Goal: Task Accomplishment & Management: Manage account settings

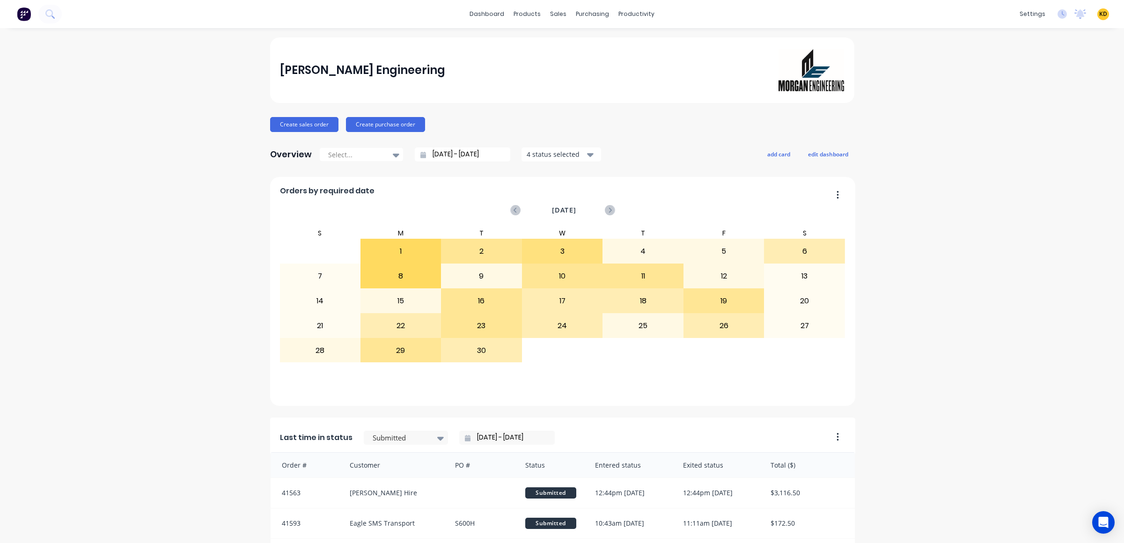
click at [646, 105] on div "Timesheets" at bounding box center [652, 101] width 35 height 8
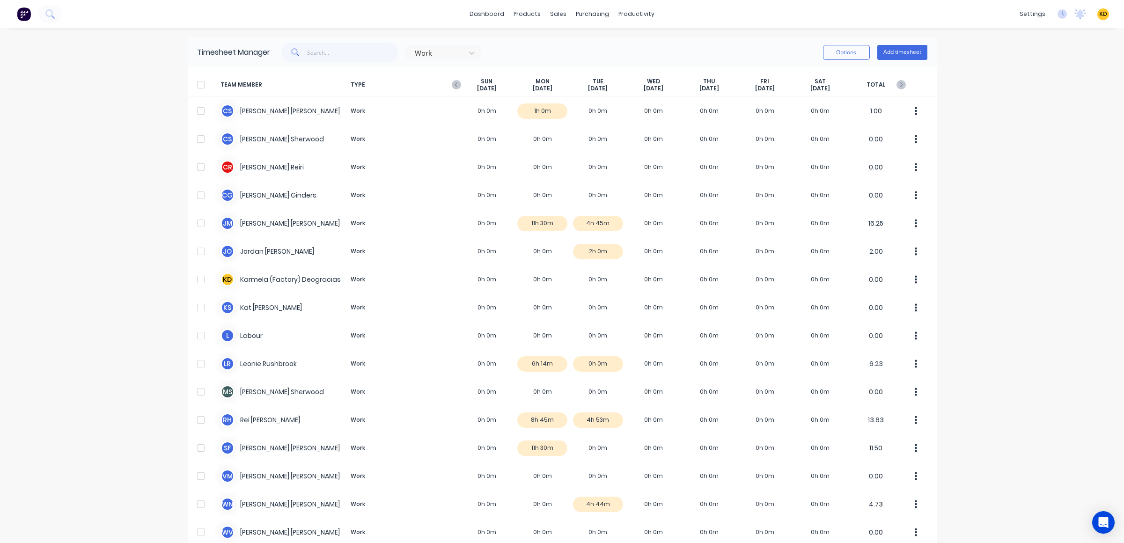
click at [70, 256] on div "dashboard products sales purchasing productivity dashboard products Product Cat…" at bounding box center [562, 271] width 1124 height 543
click at [997, 64] on link "Team" at bounding box center [981, 63] width 124 height 19
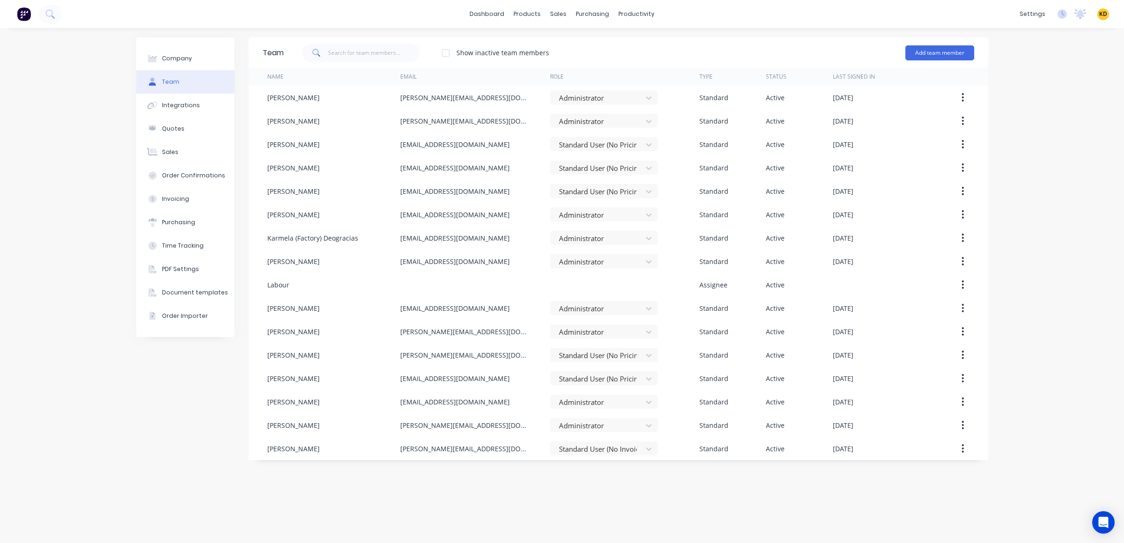
click at [1103, 15] on span "KD" at bounding box center [1103, 14] width 8 height 8
click at [1032, 97] on button "Profile" at bounding box center [1045, 98] width 124 height 19
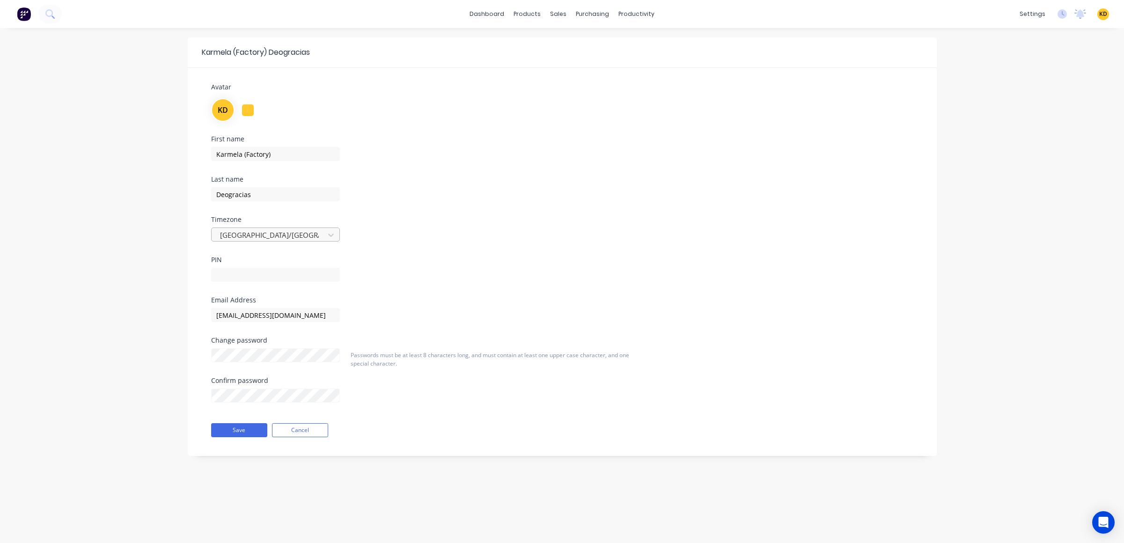
click at [272, 236] on div at bounding box center [269, 235] width 101 height 12
type input "a"
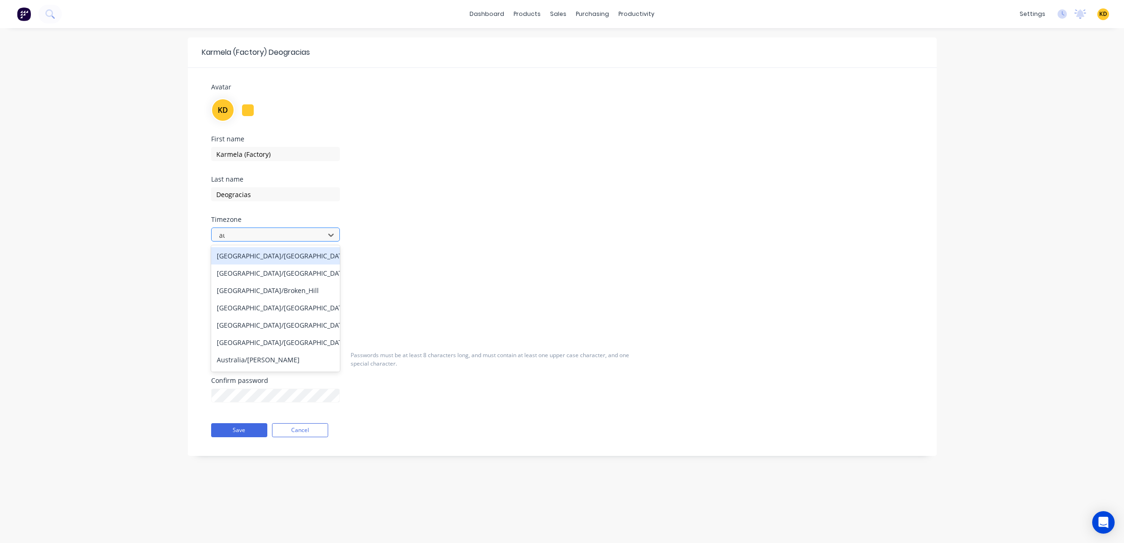
type input "auk"
type input "pacific/a"
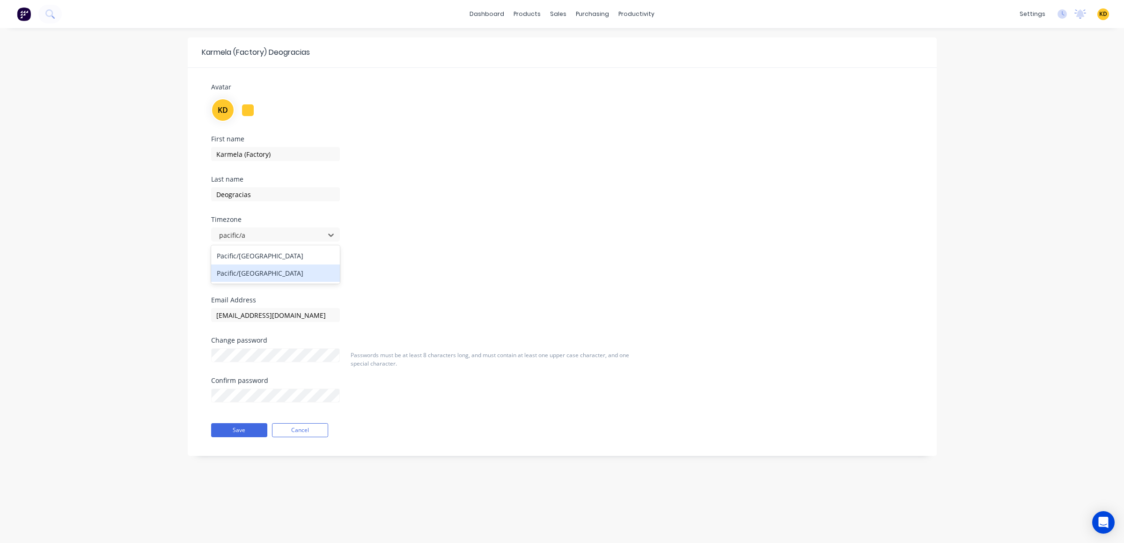
click at [293, 276] on div "Pacific/Auckland" at bounding box center [275, 273] width 129 height 17
click at [236, 430] on button "Save" at bounding box center [239, 430] width 56 height 14
click at [980, 194] on div "Time Tracking" at bounding box center [975, 196] width 42 height 8
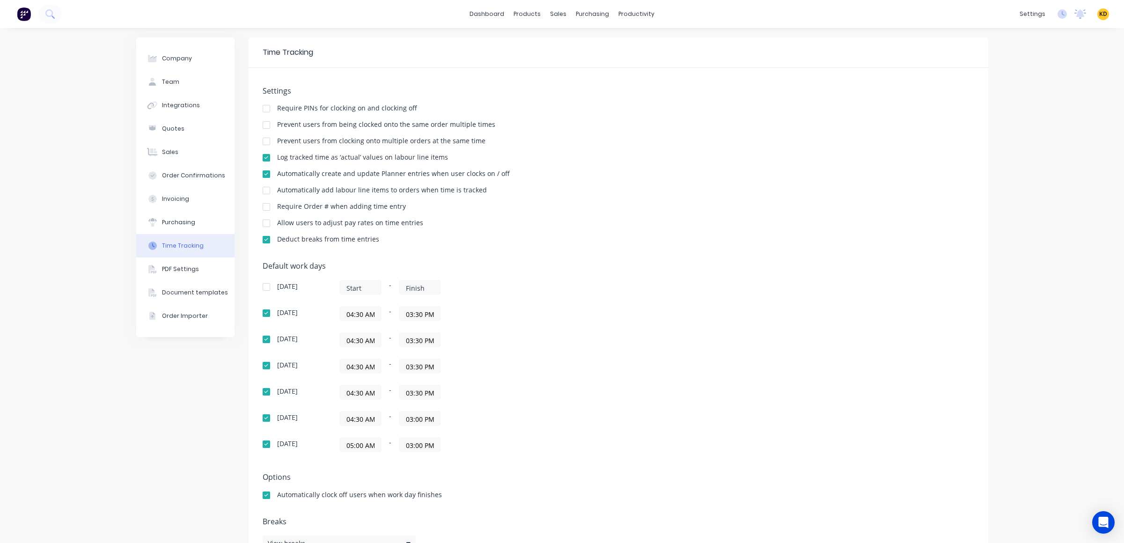
click at [58, 442] on div "Company Team Integrations Quotes Sales Order Confirmations Invoicing Purchasing…" at bounding box center [562, 301] width 1124 height 546
click at [173, 67] on button "Company" at bounding box center [185, 58] width 98 height 23
select select "NZ"
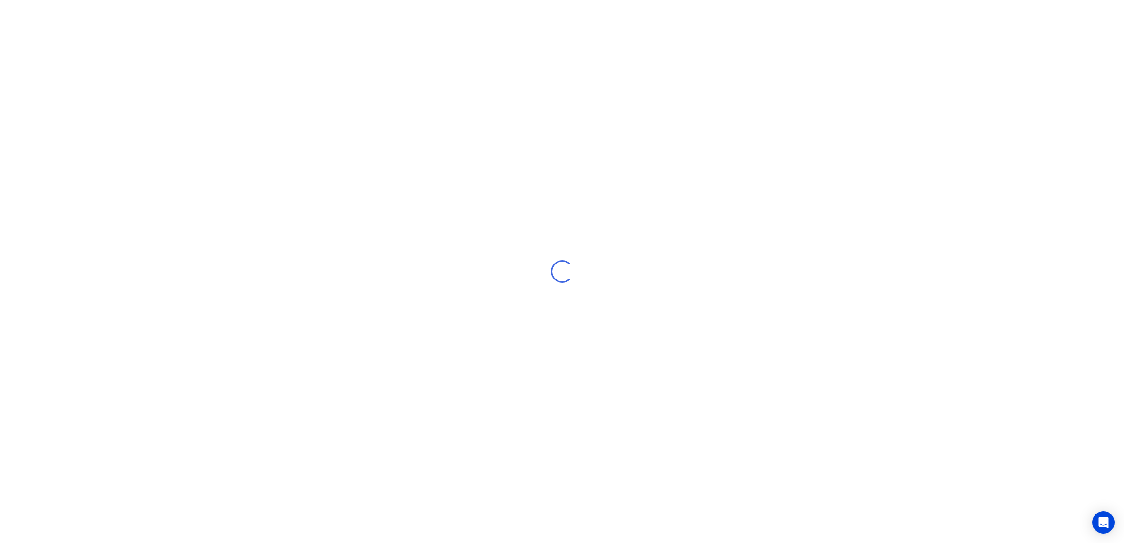
select select "NZ"
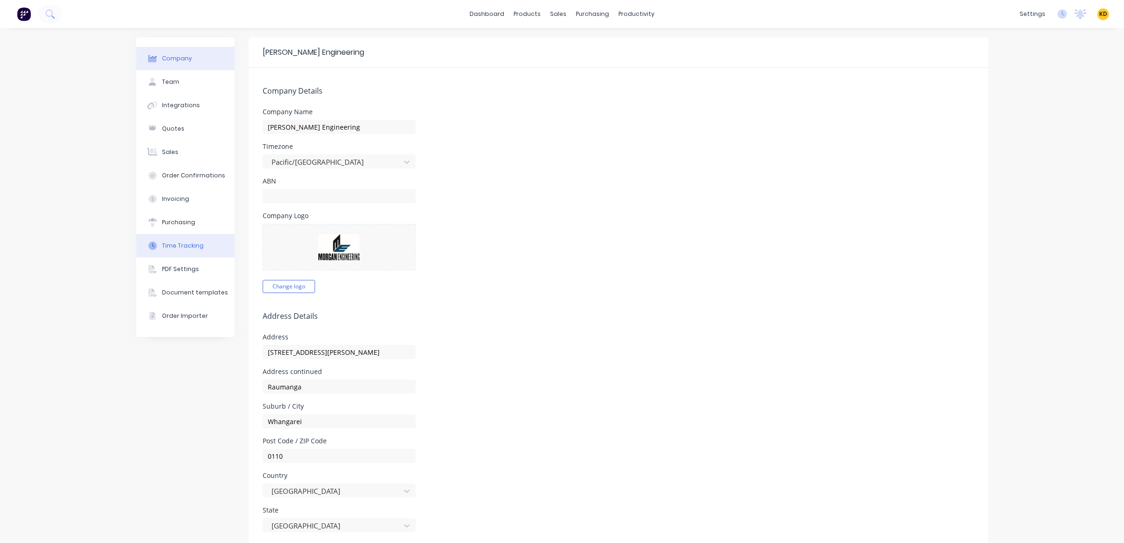
click at [184, 245] on div "Time Tracking" at bounding box center [183, 246] width 42 height 8
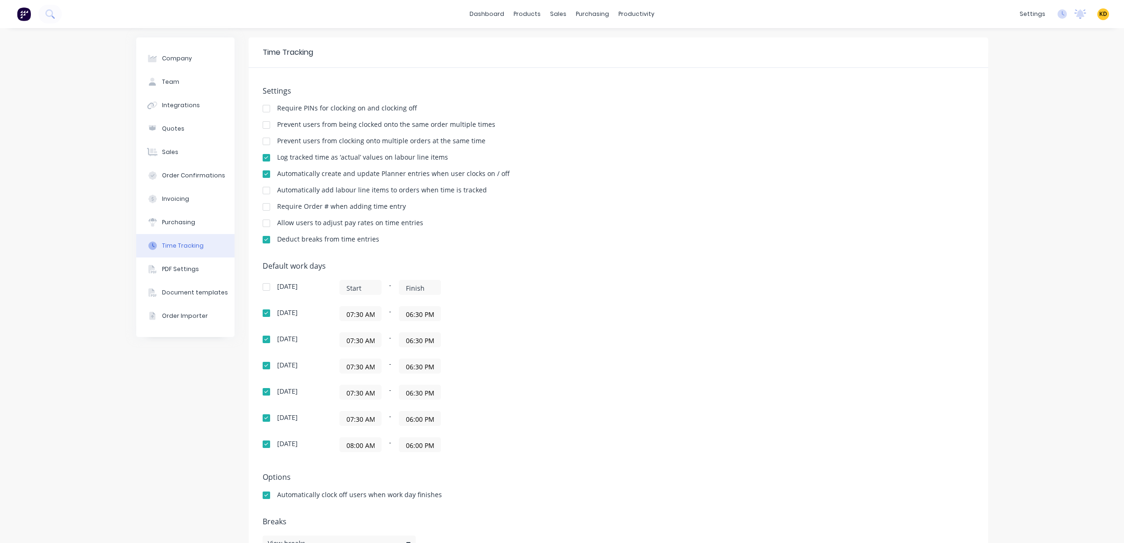
click at [74, 222] on div "Company Team Integrations Quotes Sales Order Confirmations Invoicing Purchasing…" at bounding box center [562, 301] width 1124 height 546
click at [653, 103] on div "Timesheets" at bounding box center [652, 101] width 35 height 8
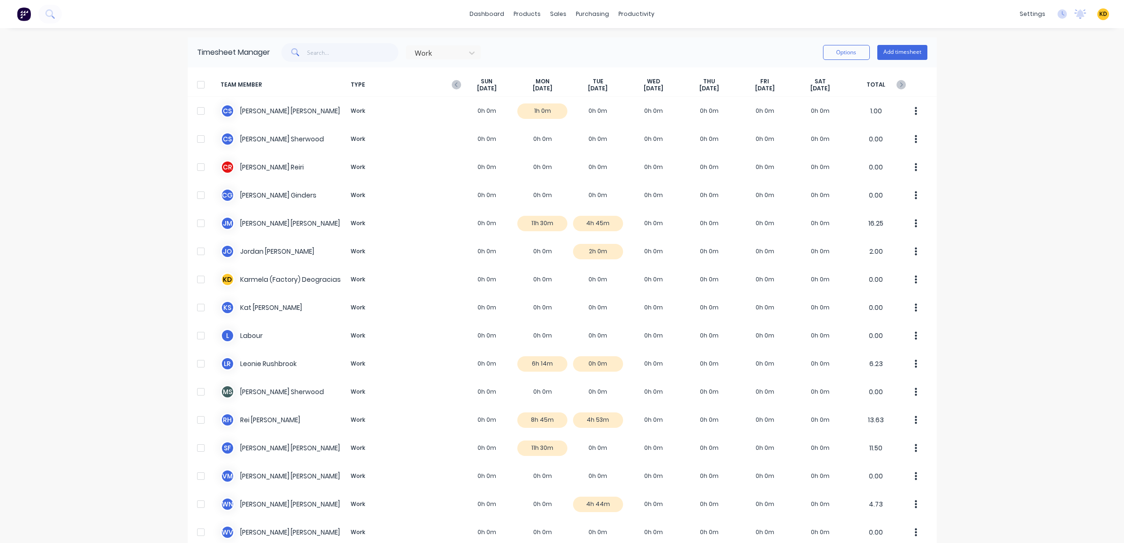
click at [1023, 157] on div "dashboard products sales purchasing productivity dashboard products Product Cat…" at bounding box center [562, 271] width 1124 height 543
click at [1005, 174] on div "dashboard products sales purchasing productivity dashboard products Product Cat…" at bounding box center [562, 271] width 1124 height 543
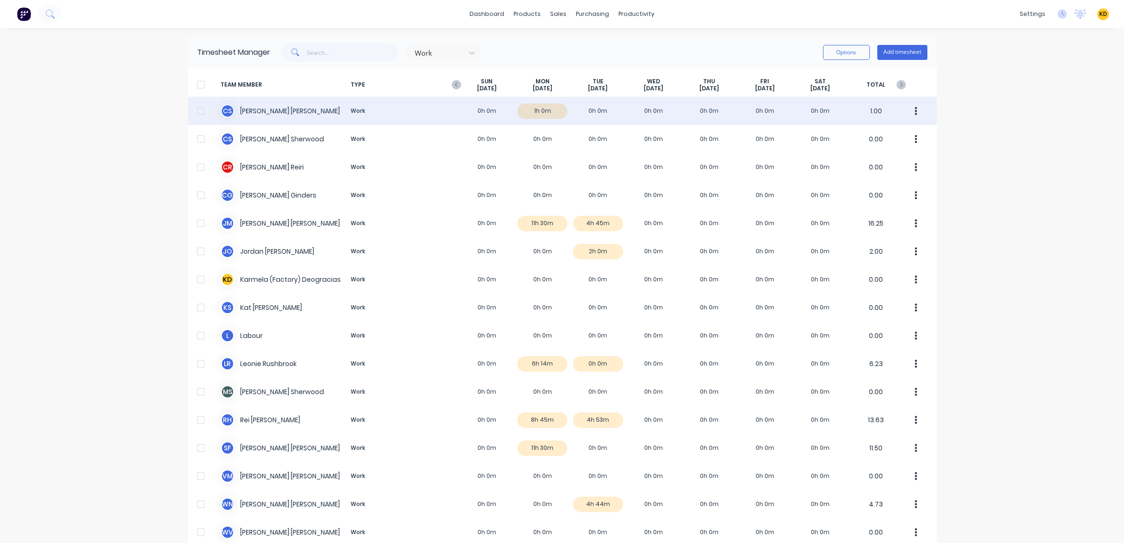
click at [290, 110] on div "C S Christine Sanford Work 0h 0m 1h 0m 0h 0m 0h 0m 0h 0m 0h 0m 0h 0m 1.00" at bounding box center [562, 111] width 749 height 28
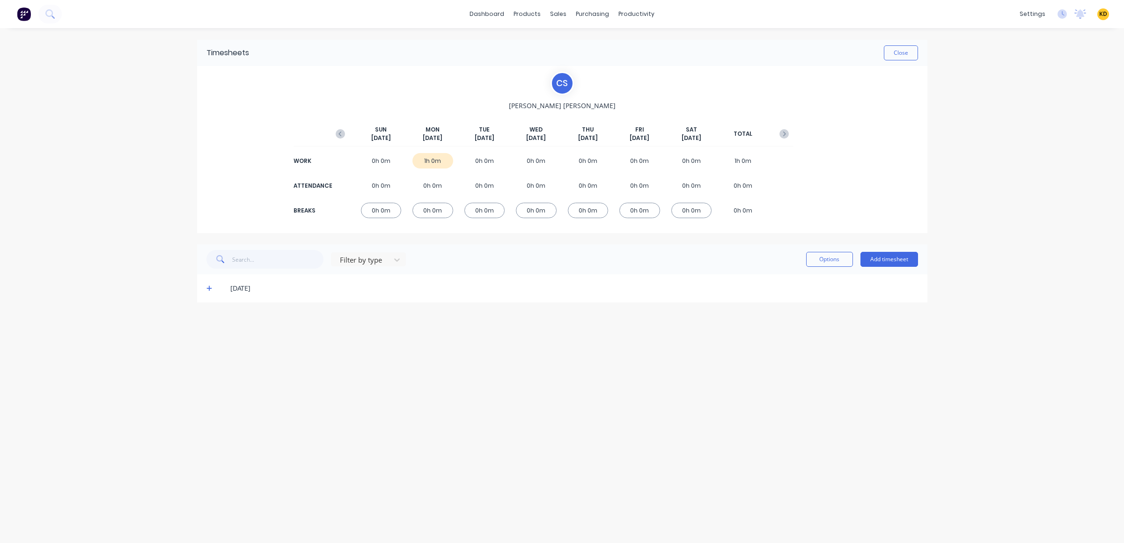
click at [213, 289] on span at bounding box center [210, 288] width 9 height 9
click at [136, 273] on div "dashboard products sales purchasing productivity dashboard products Product Cat…" at bounding box center [562, 271] width 1124 height 543
click at [585, 439] on div "Timesheets Close C S Christine Sanford SUN Sep 28th MON Sep 29th TUE Sep 30th W…" at bounding box center [562, 276] width 749 height 496
click at [544, 482] on div "Timesheets Close C S Christine Sanford SUN Sep 28th MON Sep 29th TUE Sep 30th W…" at bounding box center [562, 276] width 749 height 496
click at [1104, 11] on span "KD" at bounding box center [1103, 14] width 8 height 8
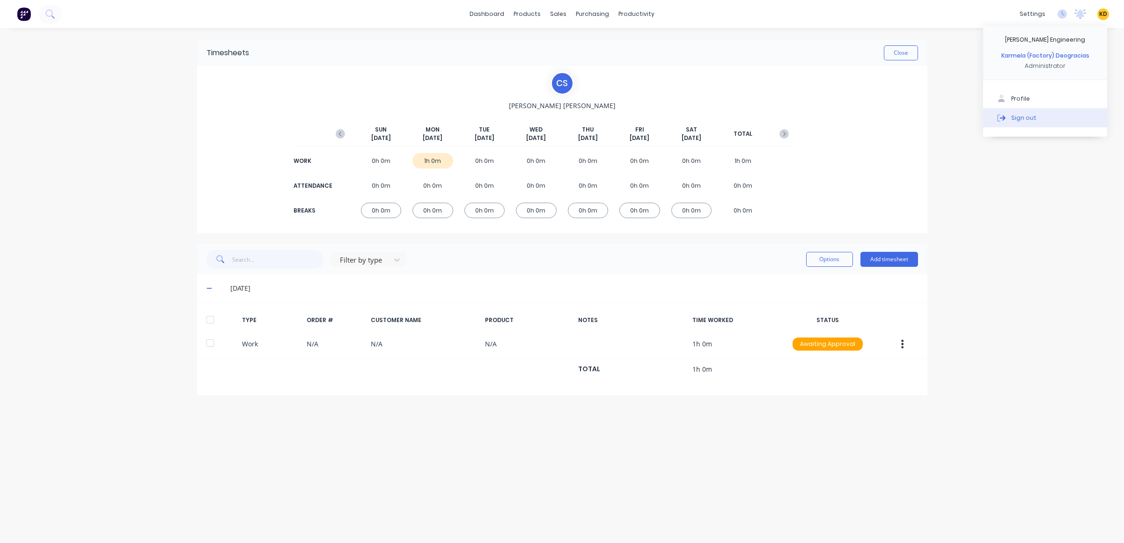
click at [1053, 122] on button "Sign out" at bounding box center [1045, 117] width 124 height 19
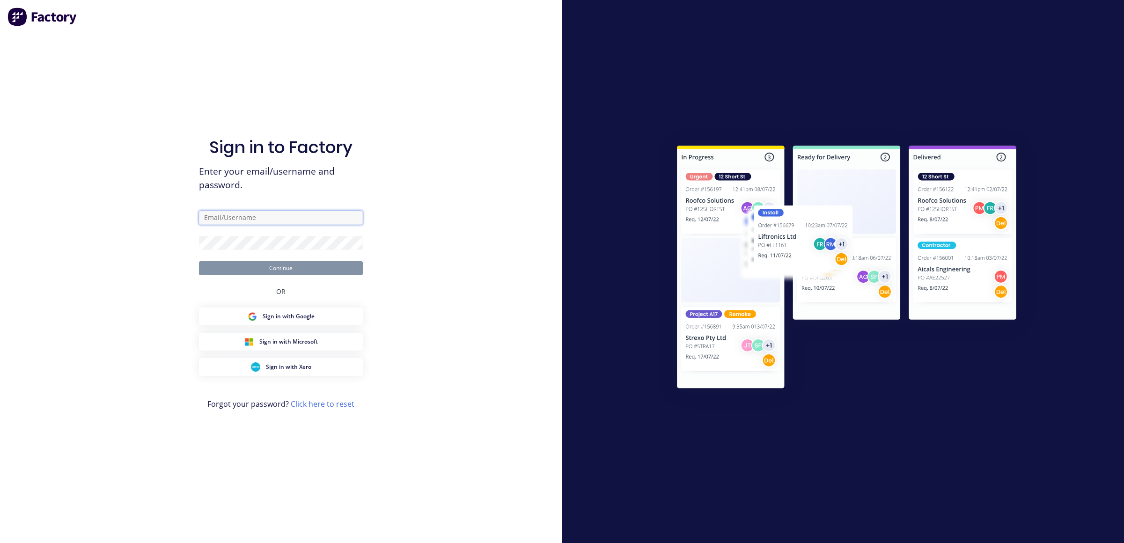
click at [258, 217] on input "text" at bounding box center [281, 218] width 164 height 14
paste input "[DEMOGRAPHIC_DATA]+default"
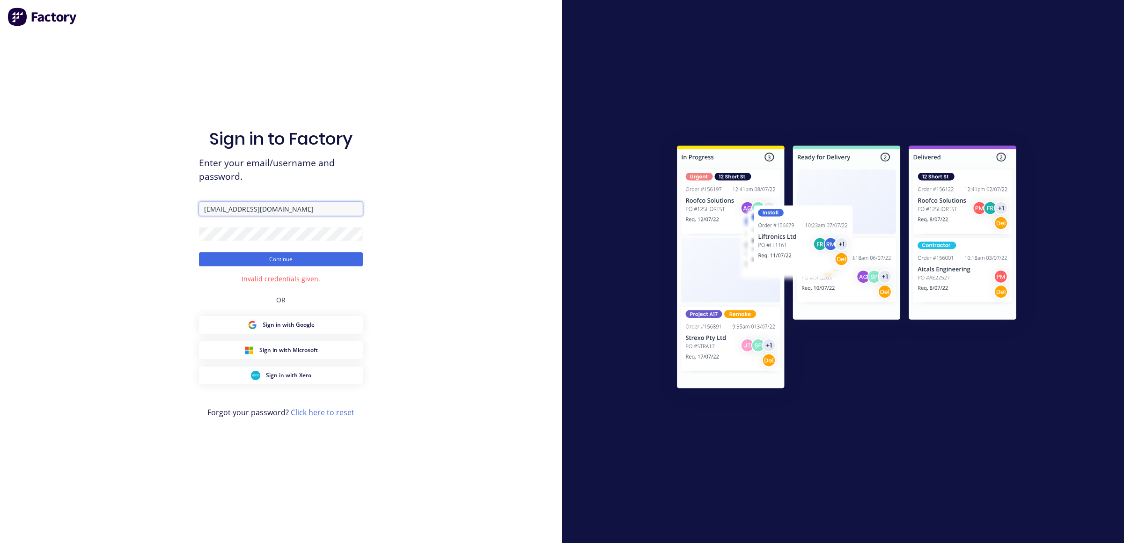
drag, startPoint x: 255, startPoint y: 209, endPoint x: 396, endPoint y: 217, distance: 141.2
click at [388, 221] on div "Sign in to Factory Enter your email/username and password. karmela+default@fact…" at bounding box center [281, 271] width 562 height 543
type input "karmela+default"
click at [199, 252] on button "Continue" at bounding box center [281, 259] width 164 height 14
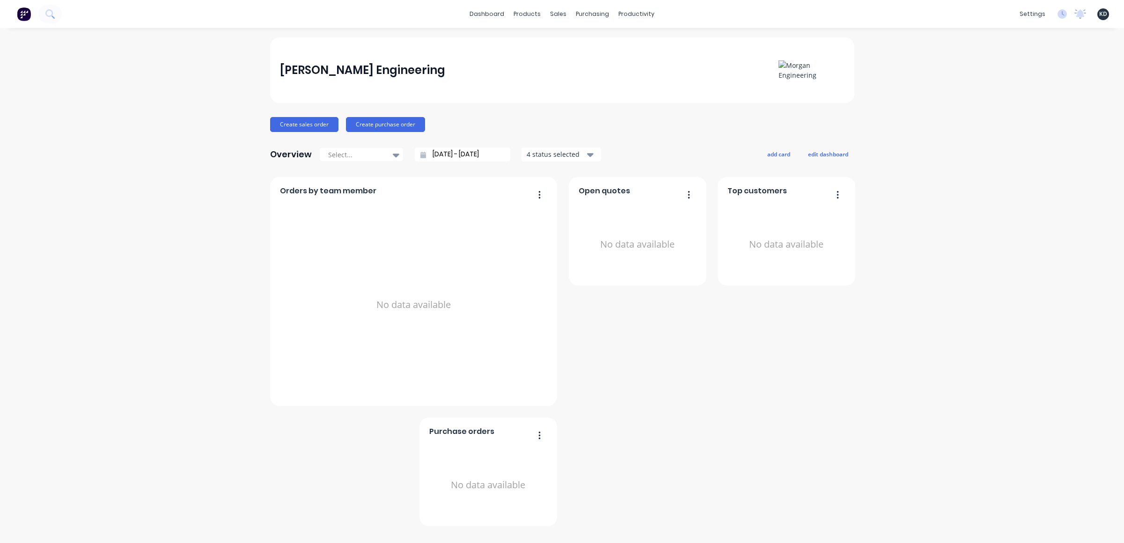
click at [122, 234] on div "Morgan Engineering Create sales order Create purchase order Overview Select... …" at bounding box center [562, 285] width 1124 height 496
click at [580, 57] on link "Customers" at bounding box center [608, 63] width 124 height 19
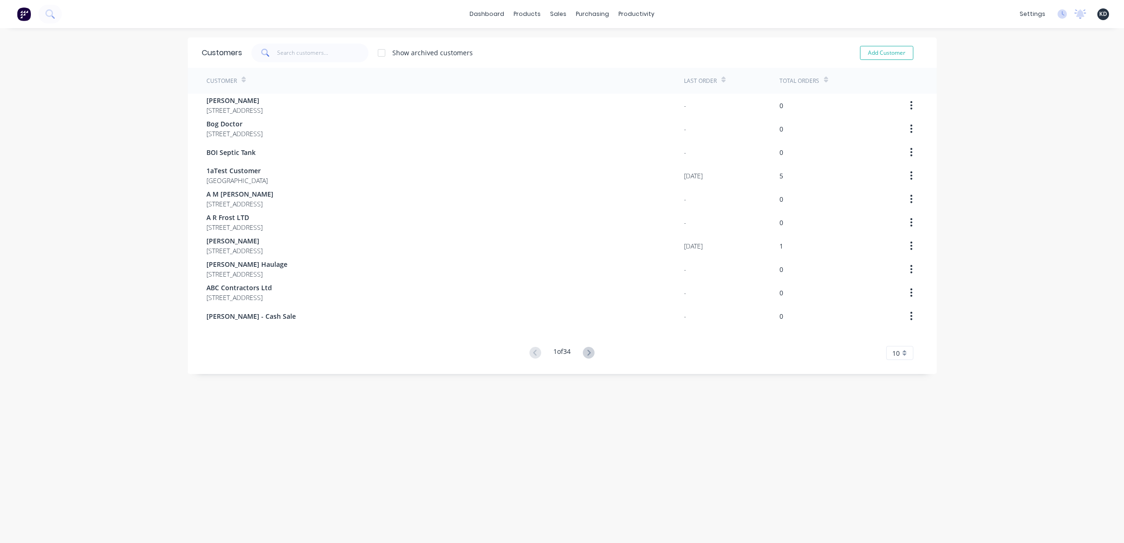
click at [1021, 136] on div "dashboard products sales purchasing productivity dashboard products Product Cat…" at bounding box center [562, 271] width 1124 height 543
click at [1024, 15] on div "settings" at bounding box center [1032, 14] width 35 height 14
click at [1014, 44] on link "Company" at bounding box center [981, 44] width 124 height 19
select select "NZ"
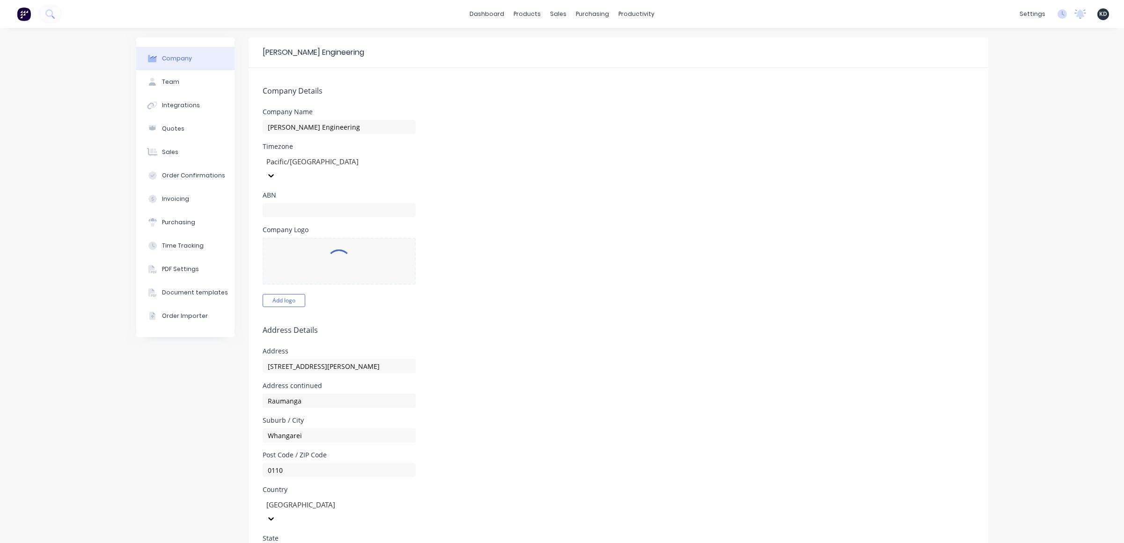
click at [1099, 19] on div "KD Morgan Engineering Karmela Deogracias Administrator Profile Sign out" at bounding box center [1104, 14] width 12 height 12
click at [1099, 15] on span "KD" at bounding box center [1103, 14] width 8 height 8
click at [1050, 93] on button "Profile" at bounding box center [1045, 98] width 124 height 19
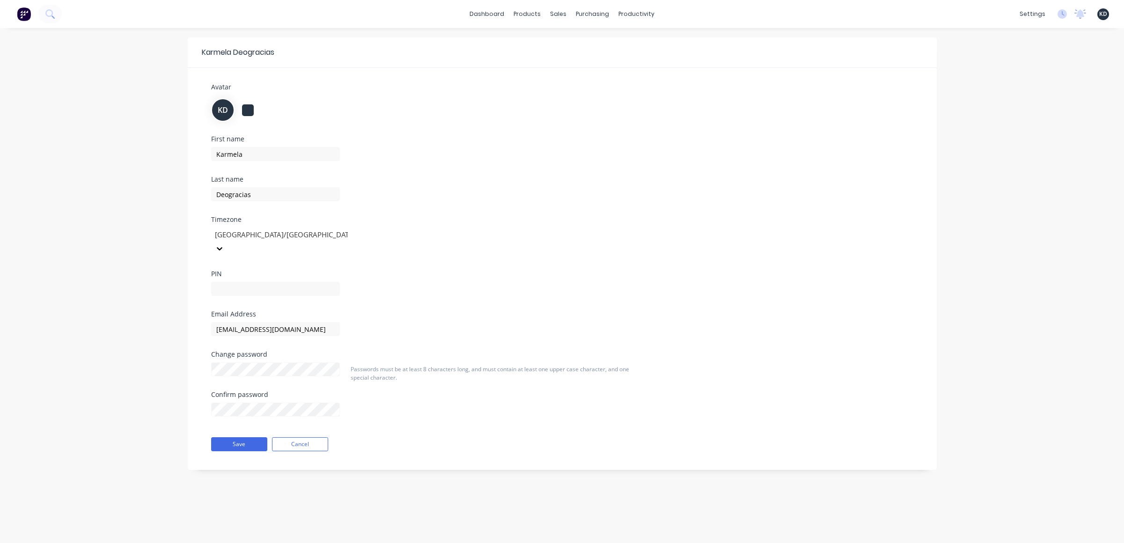
click at [267, 225] on div "Australia/Sydney" at bounding box center [323, 240] width 225 height 30
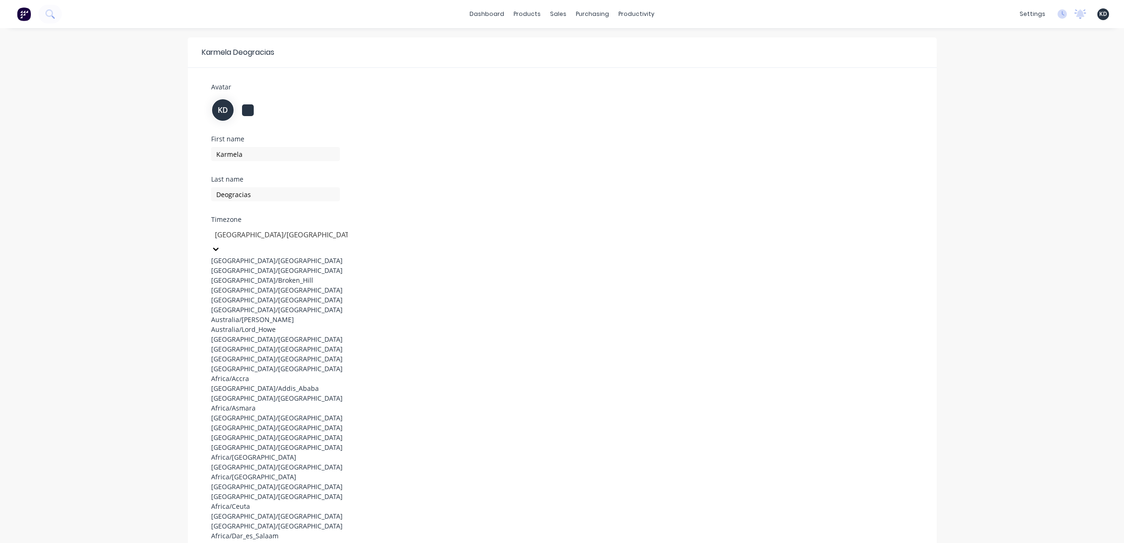
click at [268, 236] on div at bounding box center [281, 235] width 135 height 12
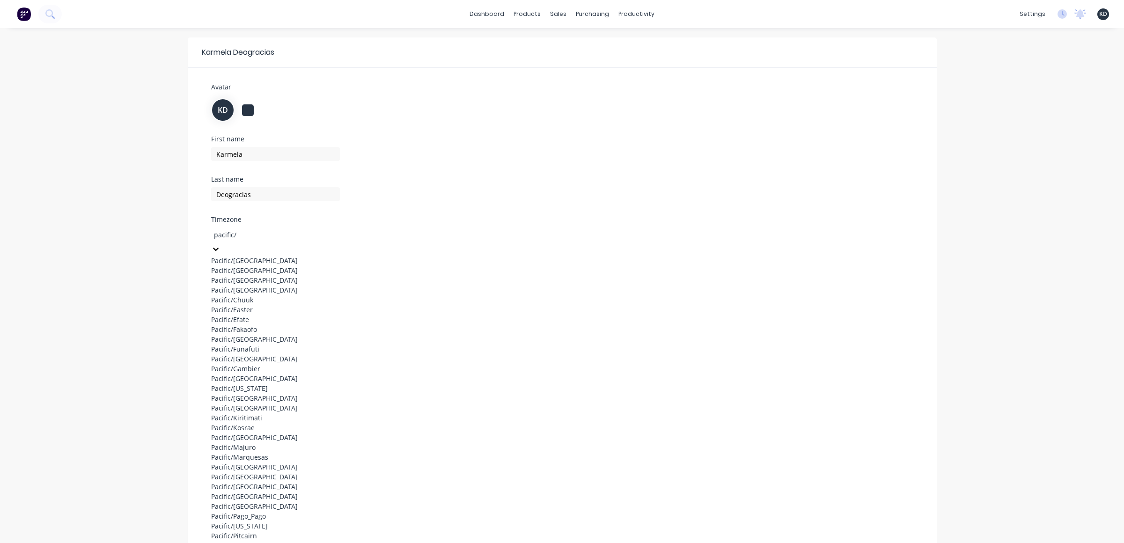
type input "pacific/a"
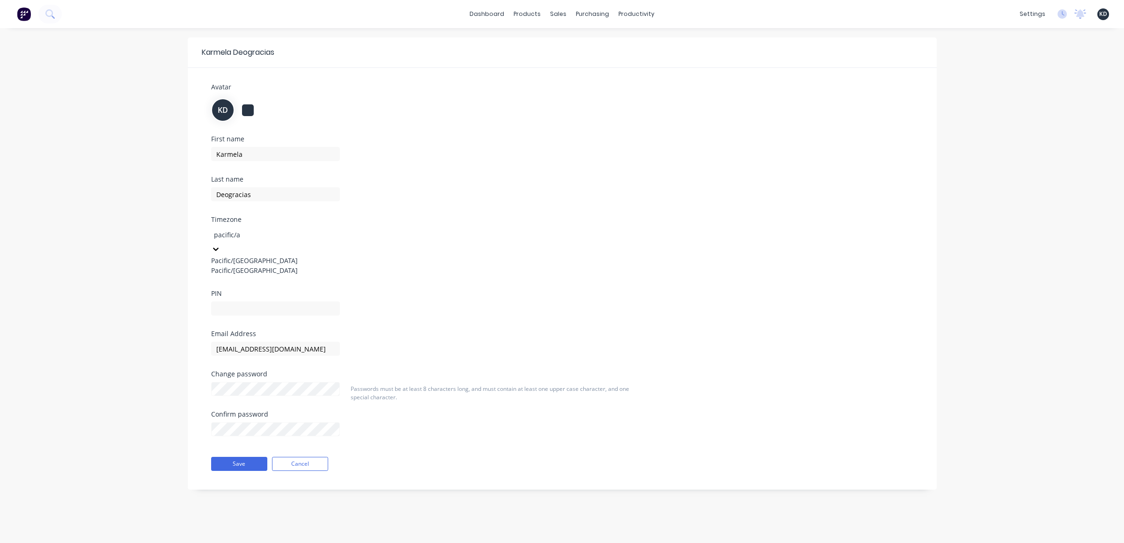
click at [266, 270] on div "Pacific/Auckland" at bounding box center [281, 270] width 140 height 10
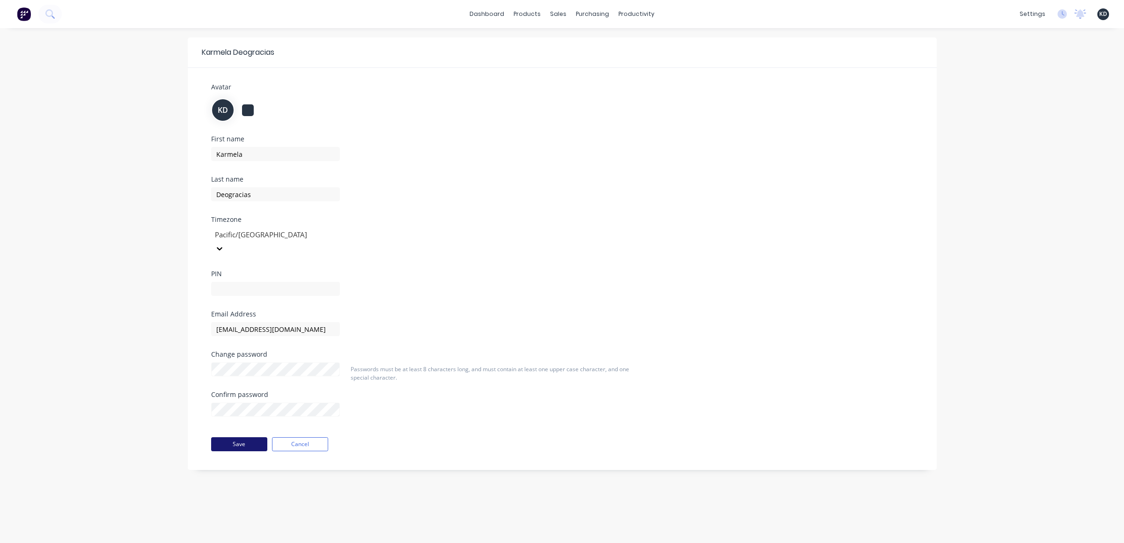
click at [242, 437] on button "Save" at bounding box center [239, 444] width 56 height 14
click at [656, 97] on div "Timesheets" at bounding box center [656, 101] width 35 height 8
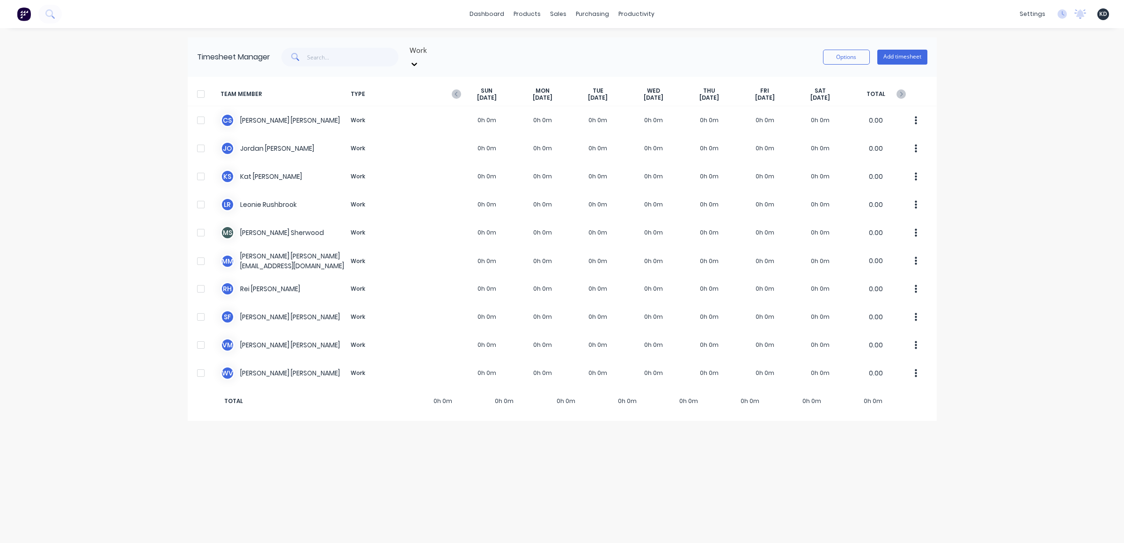
click at [978, 119] on div "dashboard products sales purchasing productivity dashboard products Product Cat…" at bounding box center [562, 271] width 1124 height 543
click at [896, 56] on button "Add timesheet" at bounding box center [902, 57] width 50 height 15
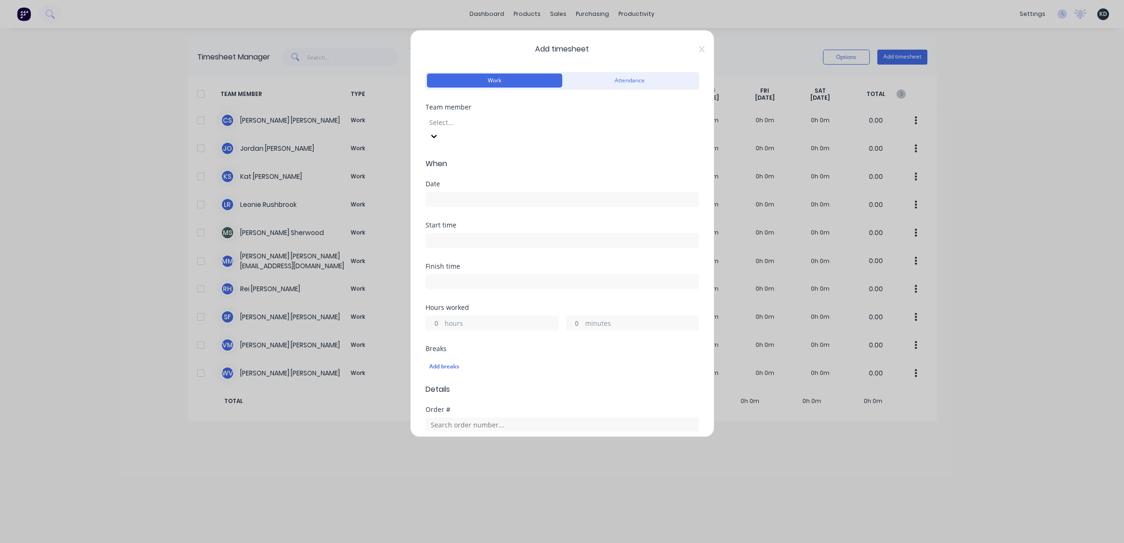
click at [481, 119] on div at bounding box center [495, 123] width 135 height 12
click at [484, 543] on div "Christine Sanford" at bounding box center [562, 548] width 1124 height 10
click at [461, 192] on input at bounding box center [562, 199] width 273 height 14
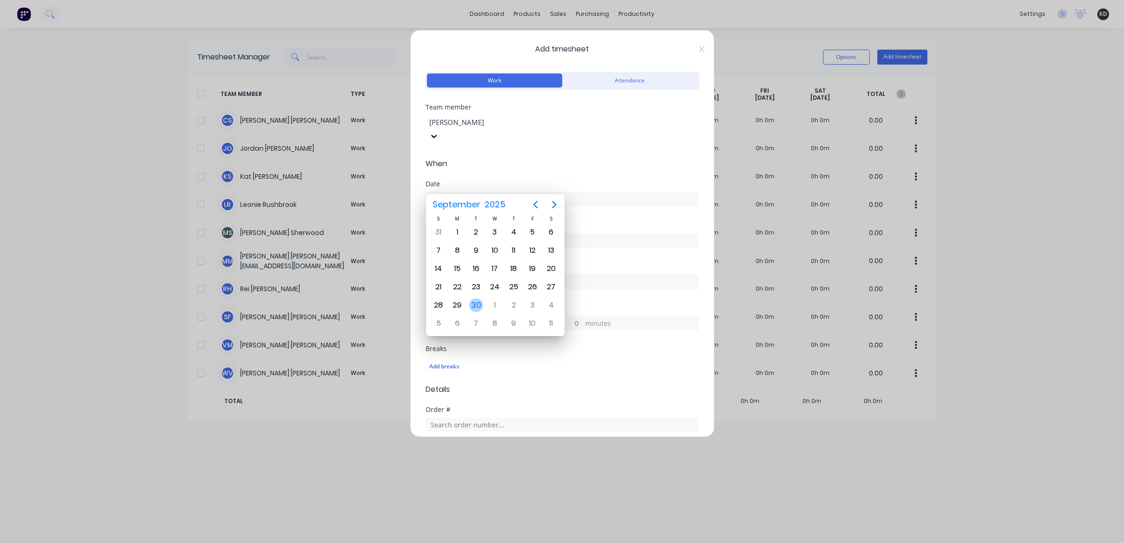
click at [478, 302] on div "30" at bounding box center [476, 305] width 14 height 14
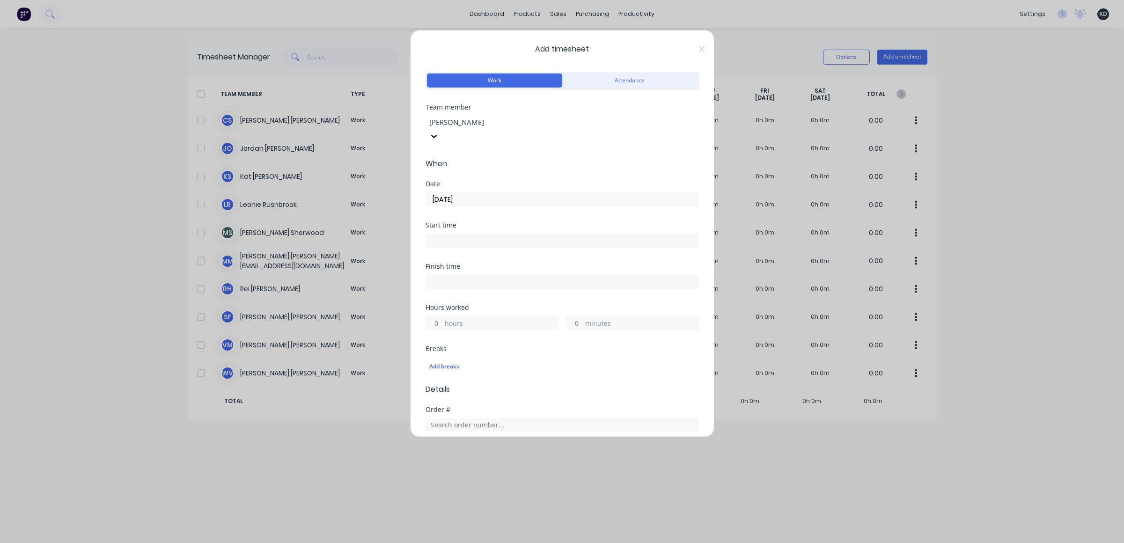
click at [446, 192] on input "30/09/2025" at bounding box center [562, 199] width 273 height 14
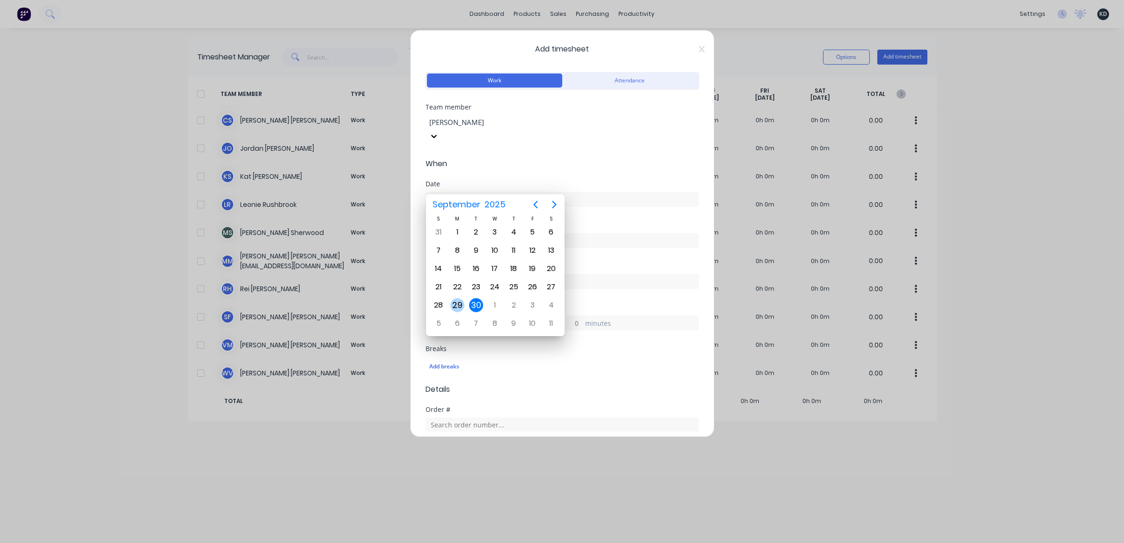
click at [453, 306] on div "29" at bounding box center [457, 305] width 14 height 14
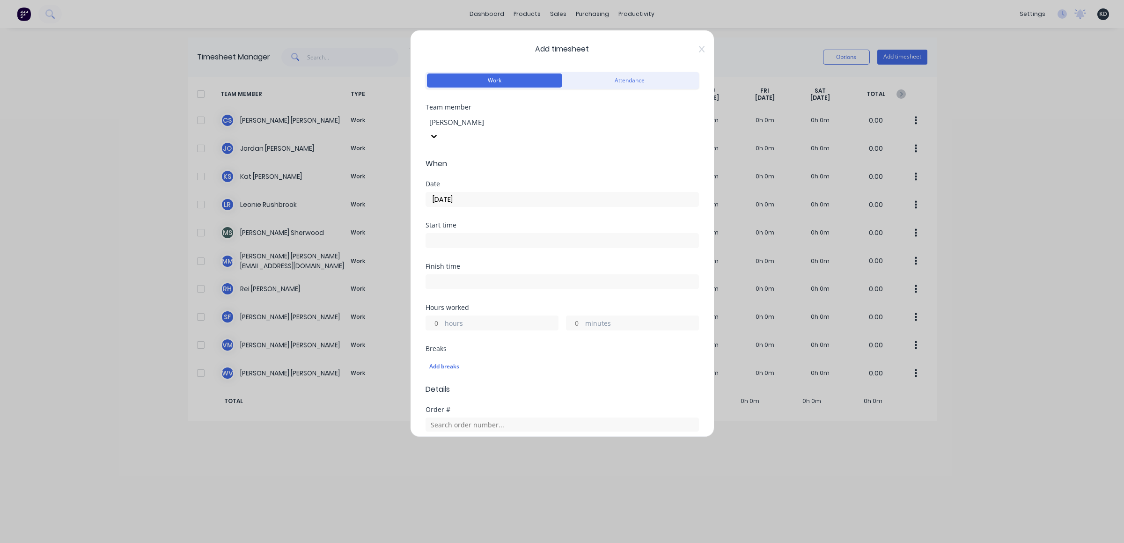
click at [464, 192] on input "29/09/2025" at bounding box center [562, 199] width 273 height 14
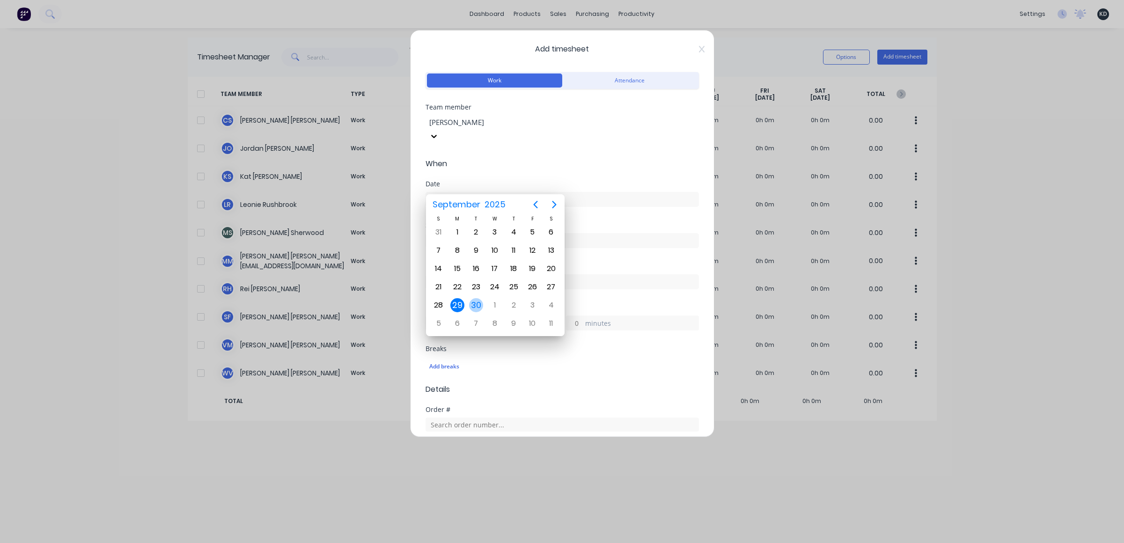
click at [476, 307] on div "30" at bounding box center [476, 305] width 14 height 14
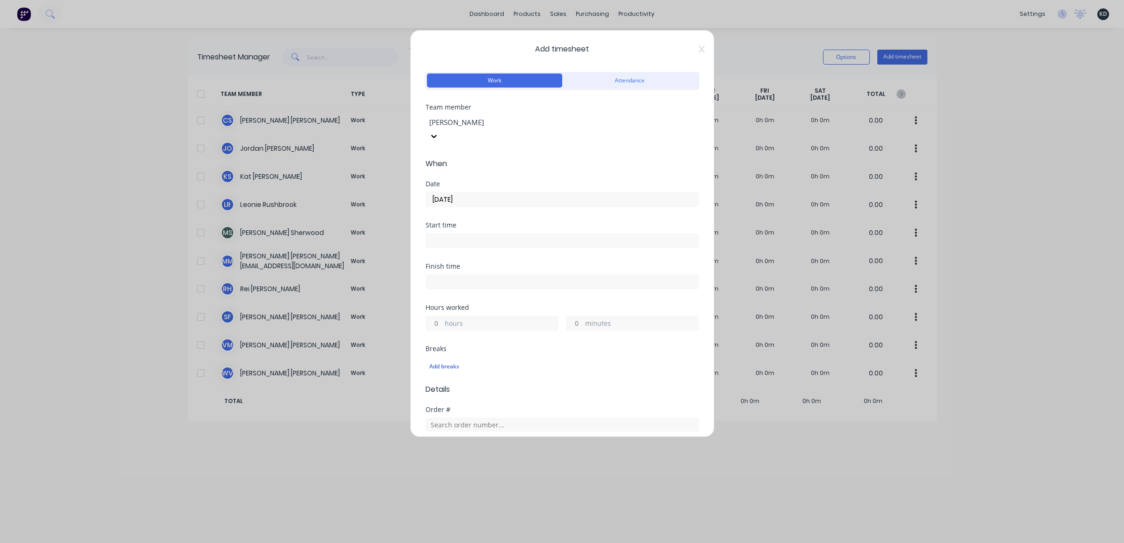
click at [562, 203] on div "Date 30/09/2025" at bounding box center [562, 201] width 273 height 41
click at [479, 192] on input "30/09/2025" at bounding box center [562, 199] width 273 height 14
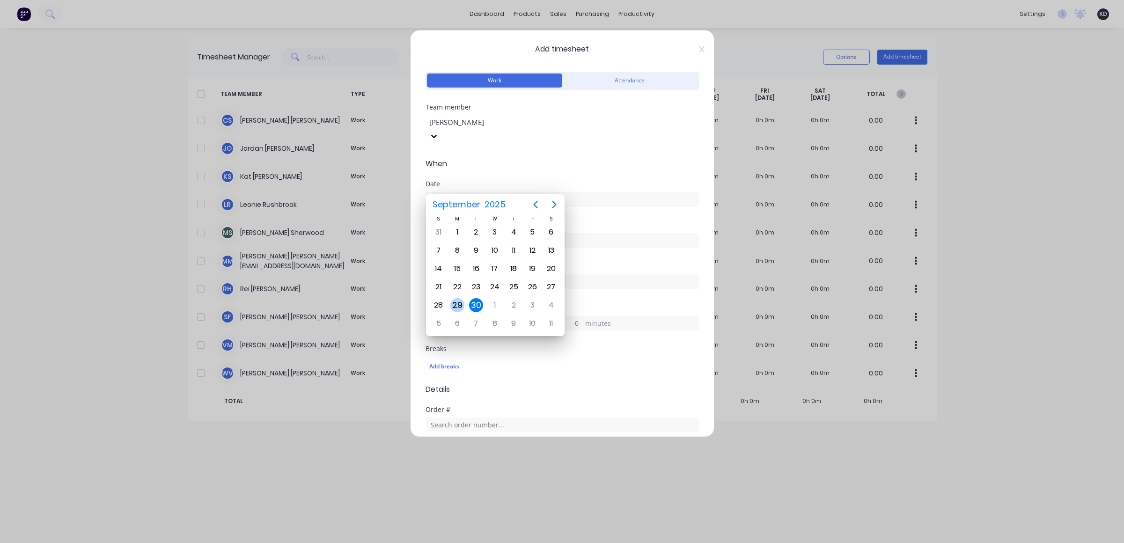
click at [457, 303] on div "29" at bounding box center [457, 305] width 14 height 14
type input "29/09/2025"
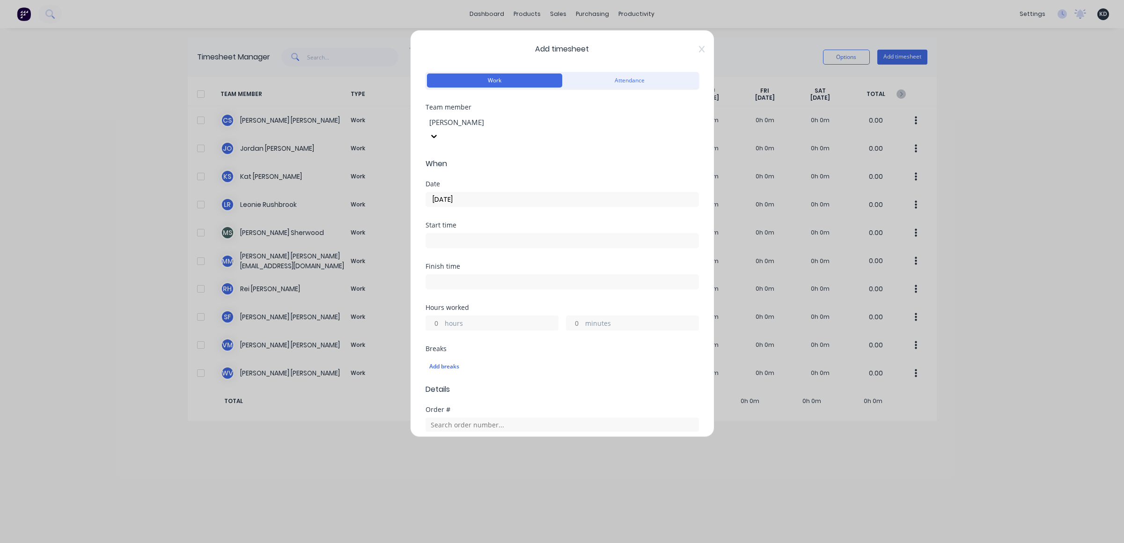
click at [514, 201] on div "Date 29/09/2025" at bounding box center [562, 201] width 273 height 41
click at [454, 234] on input at bounding box center [562, 241] width 273 height 14
click at [448, 293] on div "08" at bounding box center [445, 293] width 23 height 16
click at [444, 234] on input "08:27 AM" at bounding box center [562, 241] width 273 height 14
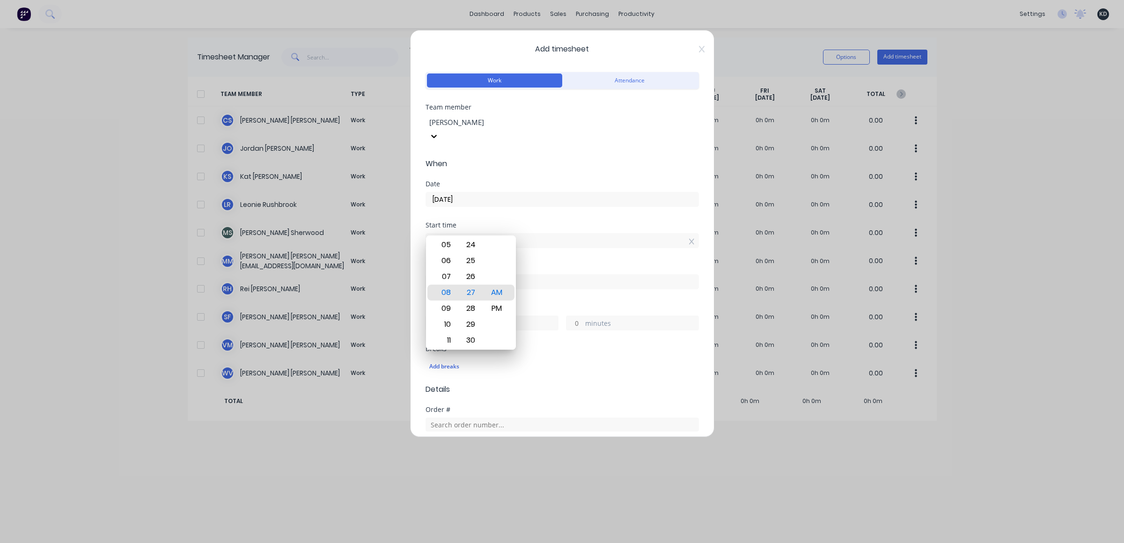
type input "08:00 AM"
click at [500, 222] on div "Start time" at bounding box center [562, 225] width 273 height 7
click at [429, 316] on input "hours" at bounding box center [434, 323] width 16 height 14
type input "5"
type input "01:00 PM"
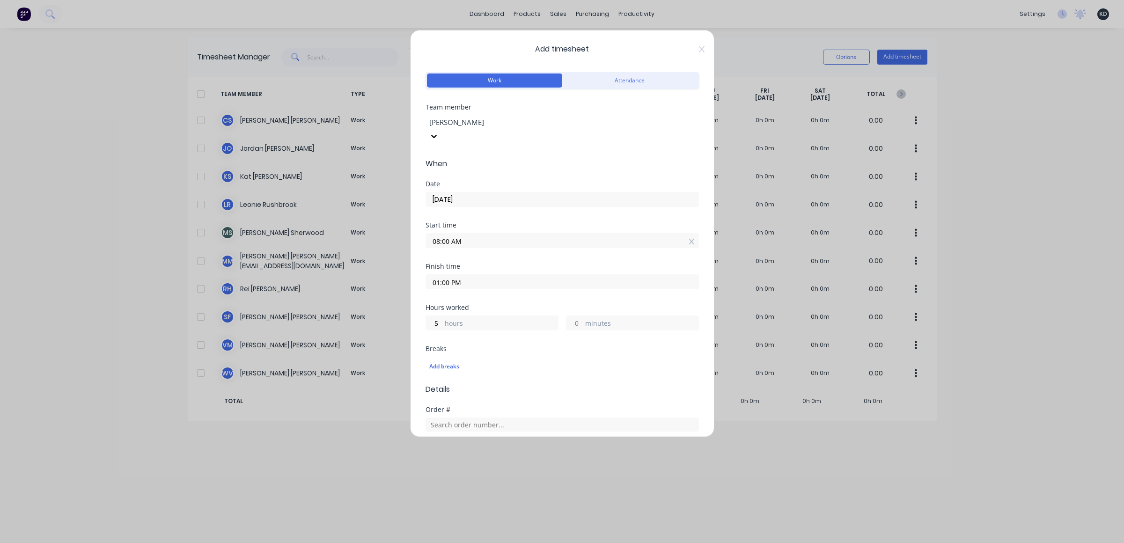
type input "0"
click at [505, 287] on div "Finish time 01:00 PM" at bounding box center [562, 283] width 273 height 41
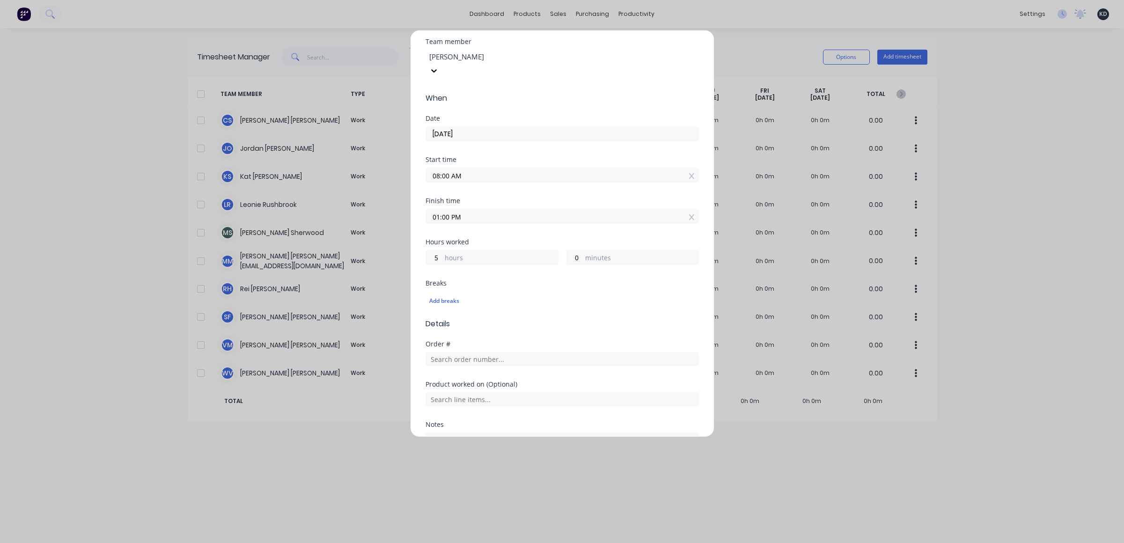
scroll to position [140, 0]
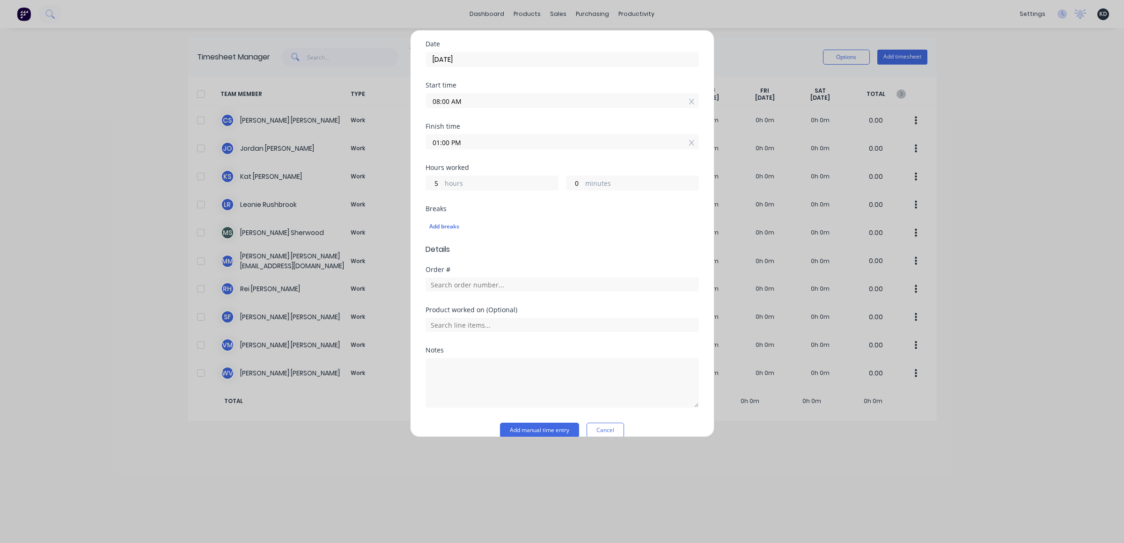
drag, startPoint x: 518, startPoint y: 417, endPoint x: 452, endPoint y: 398, distance: 68.9
click at [518, 423] on button "Add manual time entry" at bounding box center [539, 430] width 79 height 15
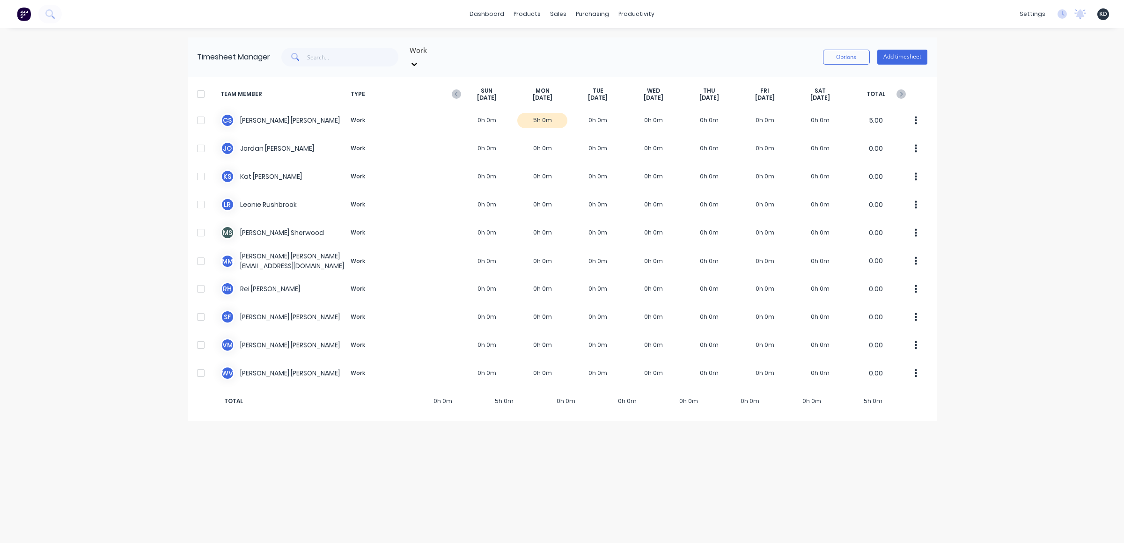
click at [53, 213] on div "dashboard products sales purchasing productivity dashboard products Product Cat…" at bounding box center [562, 271] width 1124 height 543
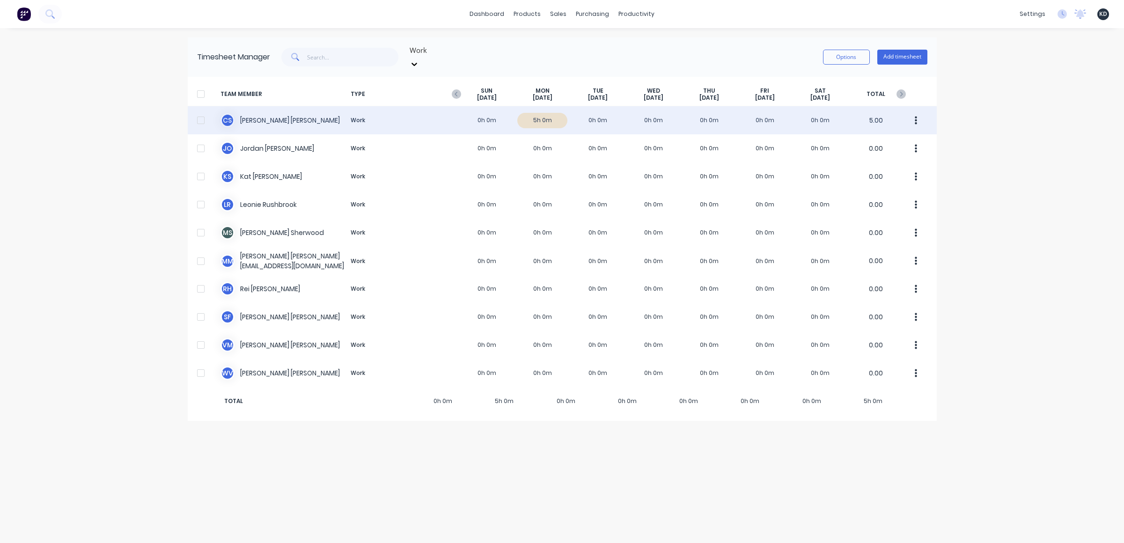
click at [910, 111] on button "button" at bounding box center [917, 120] width 20 height 19
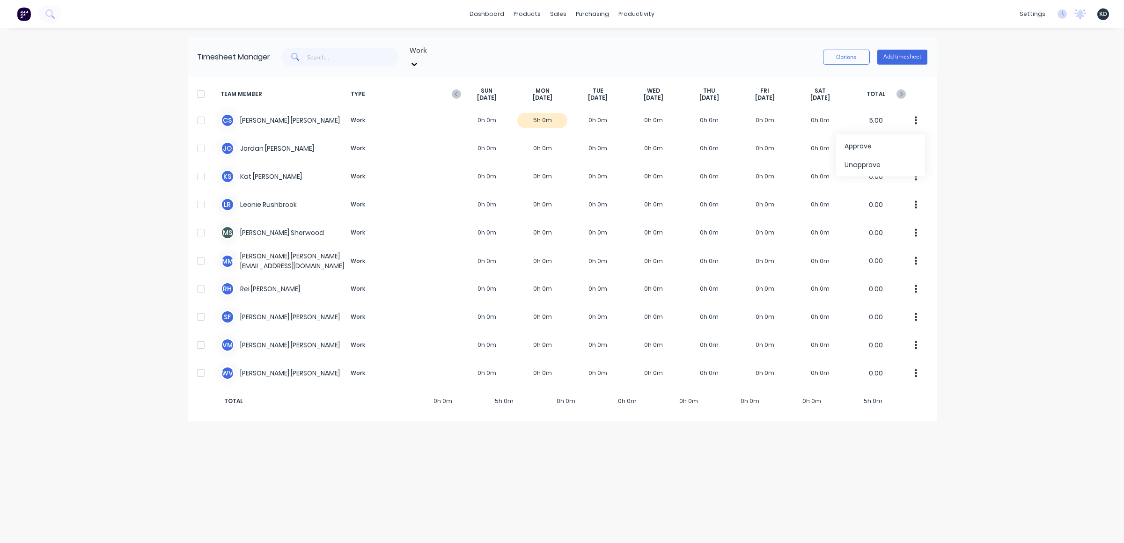
drag, startPoint x: 888, startPoint y: 134, endPoint x: 1003, endPoint y: 143, distance: 115.6
click at [1003, 143] on div "dashboard products sales purchasing productivity dashboard products Product Cat…" at bounding box center [562, 271] width 1124 height 543
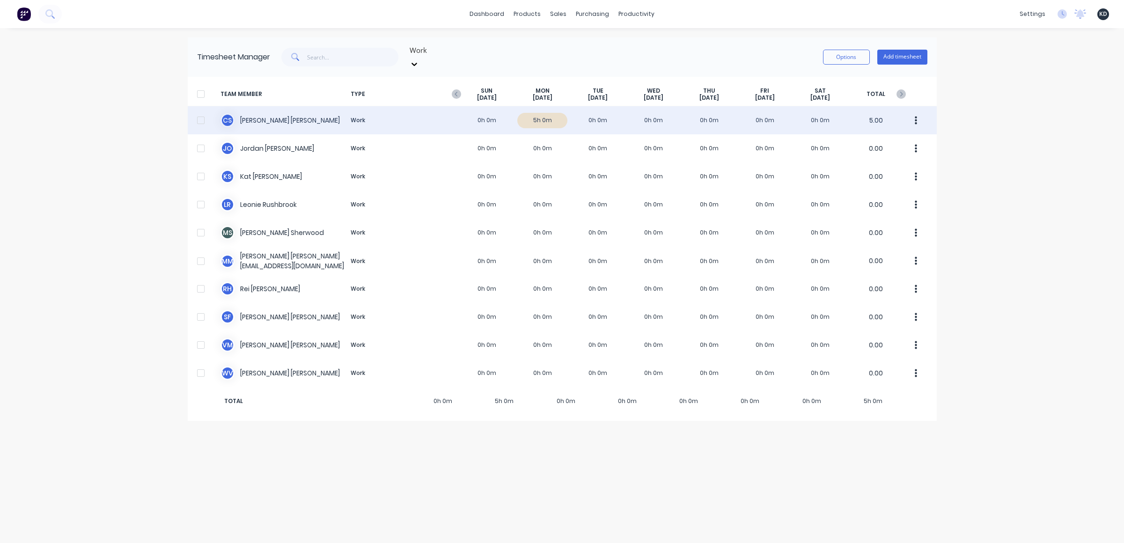
click at [575, 109] on div "C S Christine Sanford Work 0h 0m 5h 0m 0h 0m 0h 0m 0h 0m 0h 0m 0h 0m 5.00" at bounding box center [562, 120] width 749 height 28
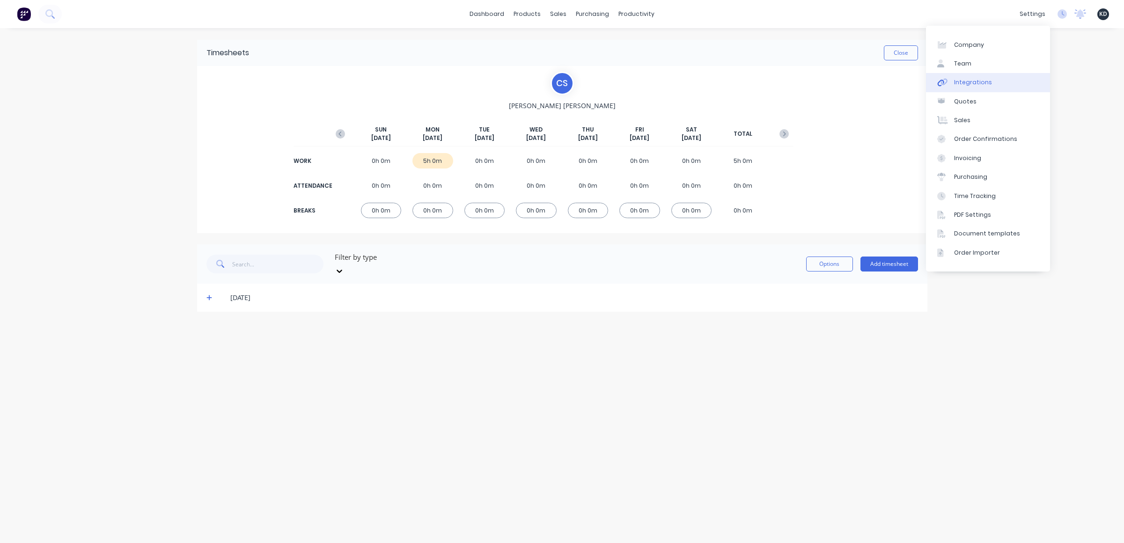
click at [976, 80] on div "Integrations" at bounding box center [973, 82] width 38 height 8
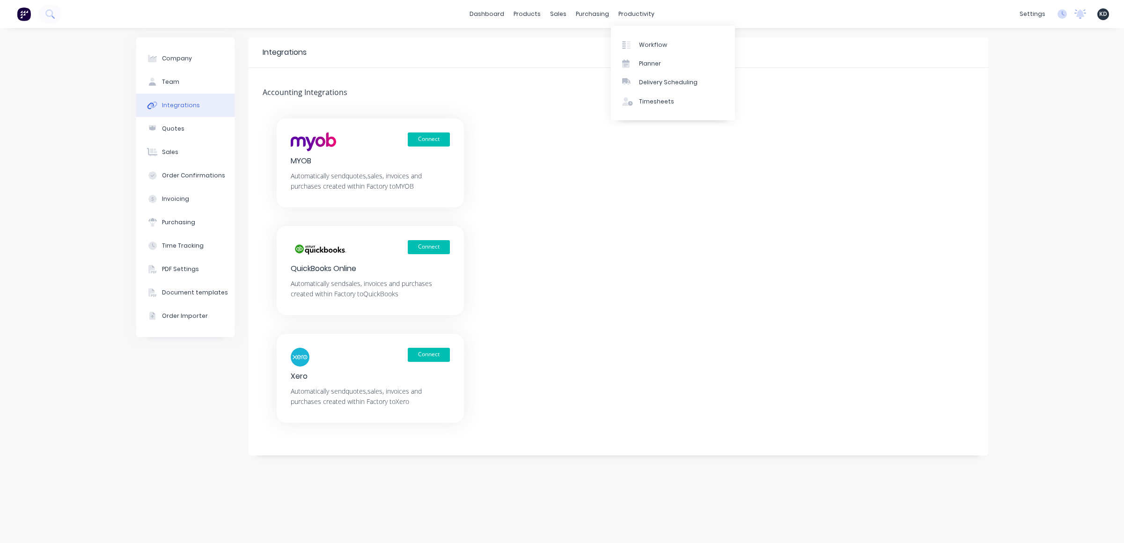
click at [668, 111] on div "Workflow Planner Delivery Scheduling Timesheets" at bounding box center [673, 73] width 124 height 95
click at [668, 103] on div "Timesheets" at bounding box center [656, 101] width 35 height 8
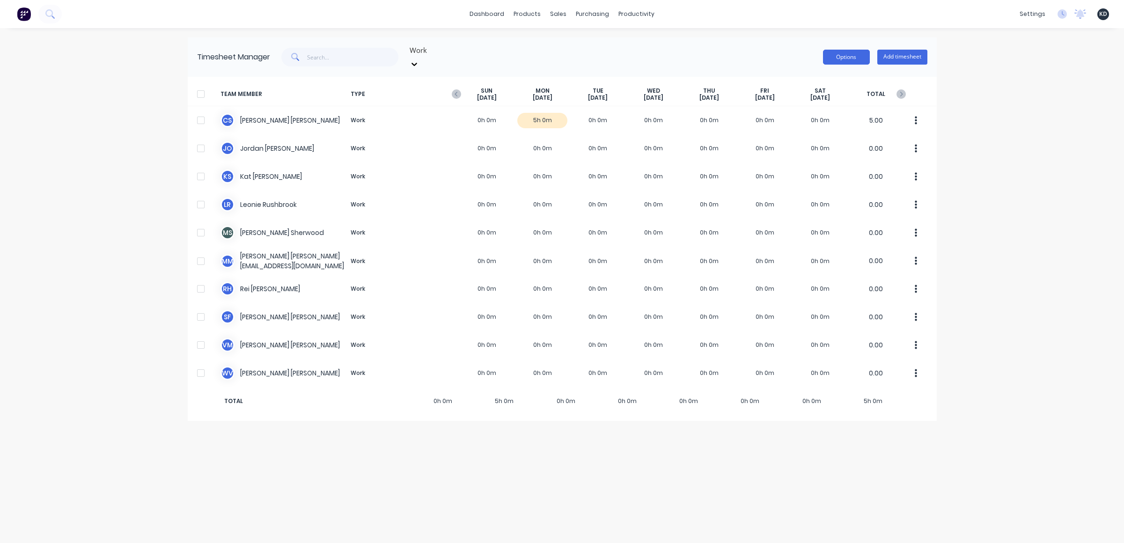
click at [832, 50] on button "Options" at bounding box center [846, 57] width 47 height 15
click at [988, 128] on div "dashboard products sales purchasing productivity dashboard products Product Cat…" at bounding box center [562, 271] width 1124 height 543
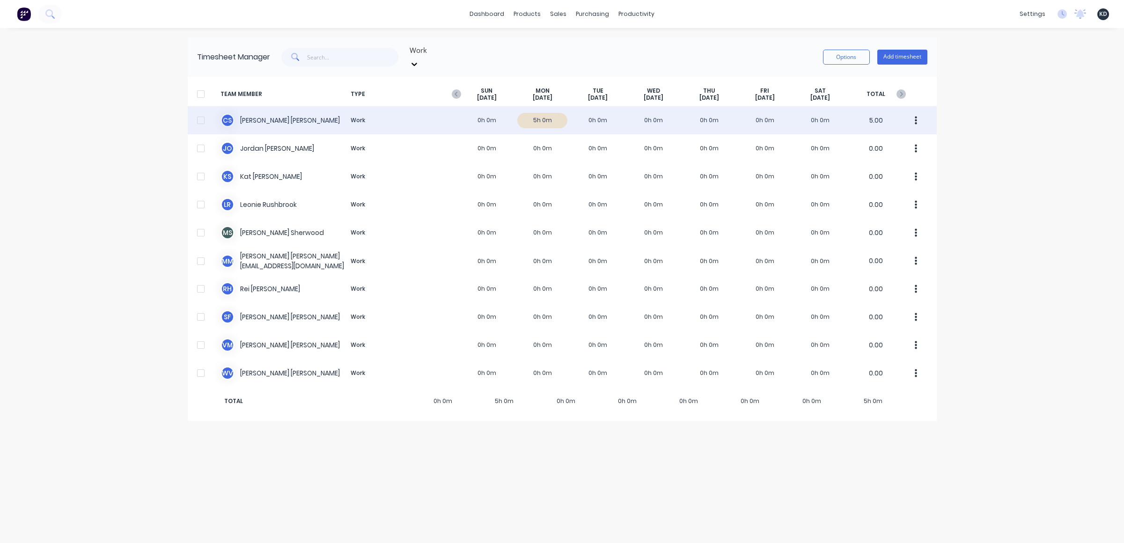
click at [202, 114] on div at bounding box center [201, 120] width 19 height 19
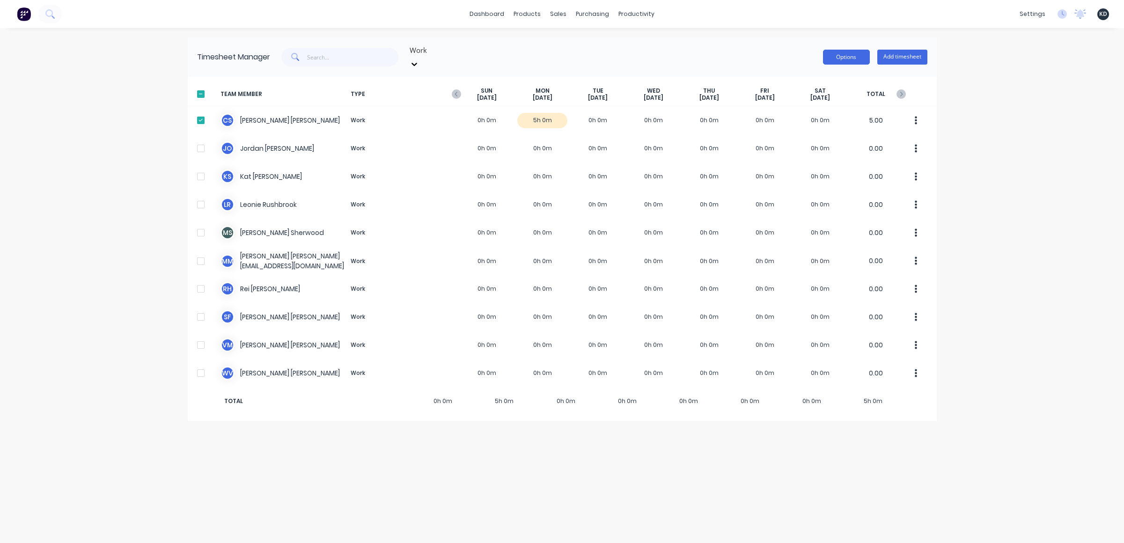
click at [847, 58] on button "Options" at bounding box center [846, 57] width 47 height 15
click at [1009, 112] on div "dashboard products sales purchasing productivity dashboard products Product Cat…" at bounding box center [562, 271] width 1124 height 543
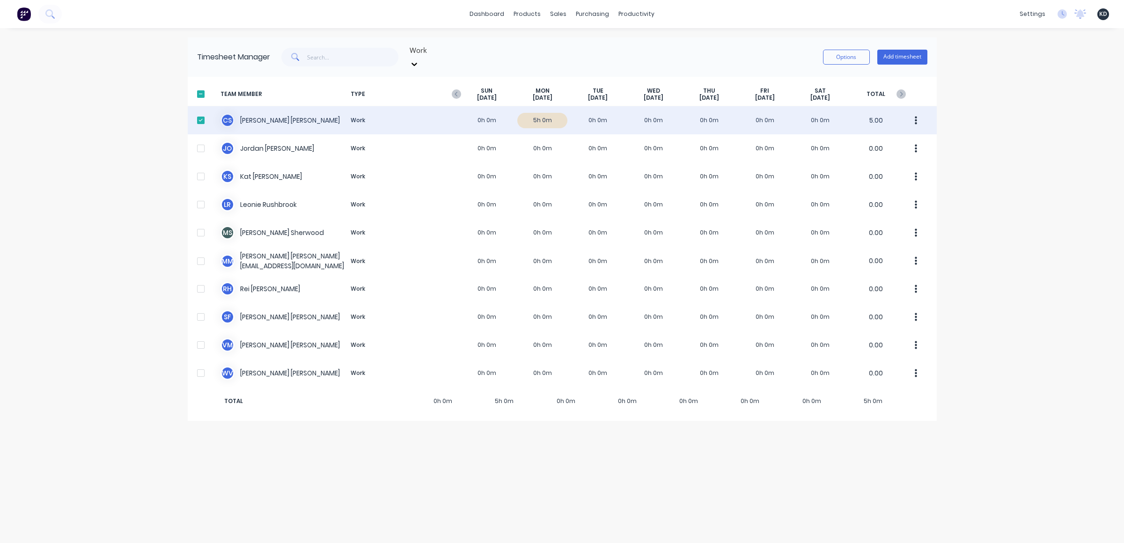
click at [914, 112] on button "button" at bounding box center [917, 120] width 20 height 19
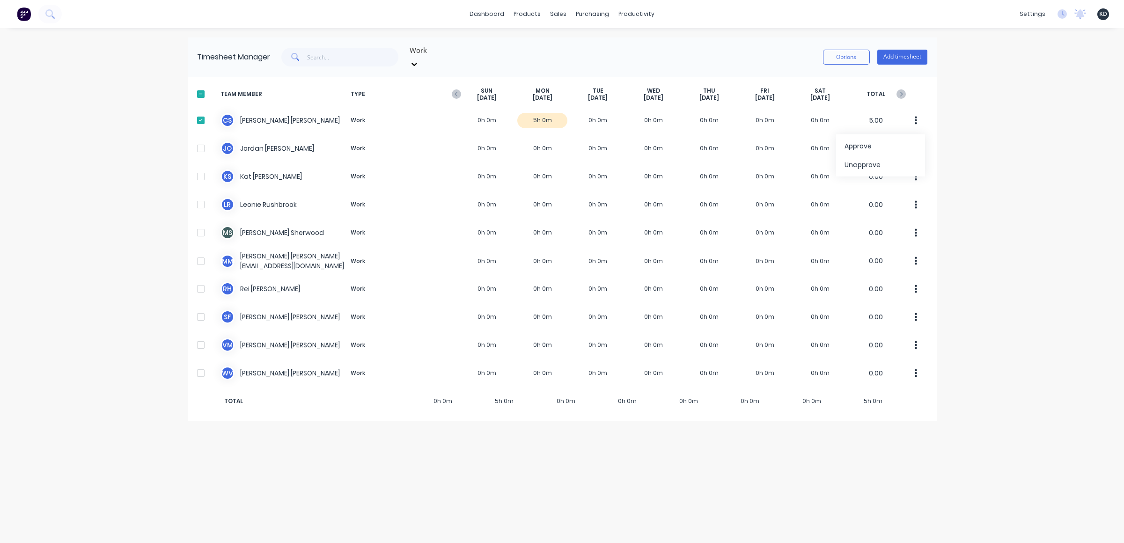
drag, startPoint x: 908, startPoint y: 133, endPoint x: 992, endPoint y: 158, distance: 87.0
click at [992, 158] on div "dashboard products sales purchasing productivity dashboard products Product Cat…" at bounding box center [562, 271] width 1124 height 543
click at [998, 162] on div "dashboard products sales purchasing productivity dashboard products Product Cat…" at bounding box center [562, 271] width 1124 height 543
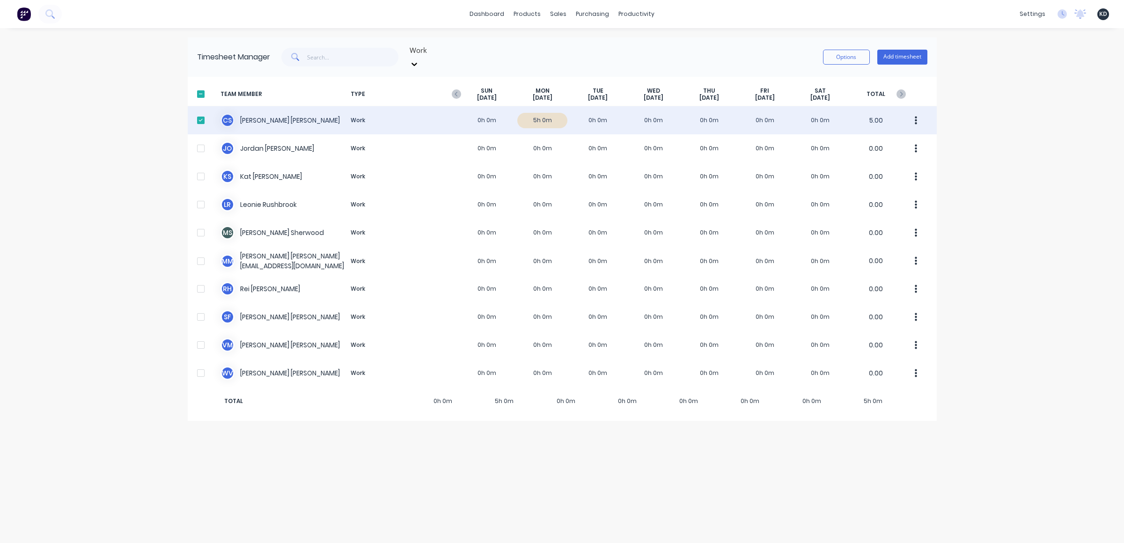
click at [922, 111] on button "button" at bounding box center [917, 120] width 20 height 19
click at [673, 108] on div "C S Christine Sanford Work 0h 0m 5h 0m 0h 0m 0h 0m 0h 0m 0h 0m 0h 0m 5.00 Appro…" at bounding box center [562, 120] width 749 height 28
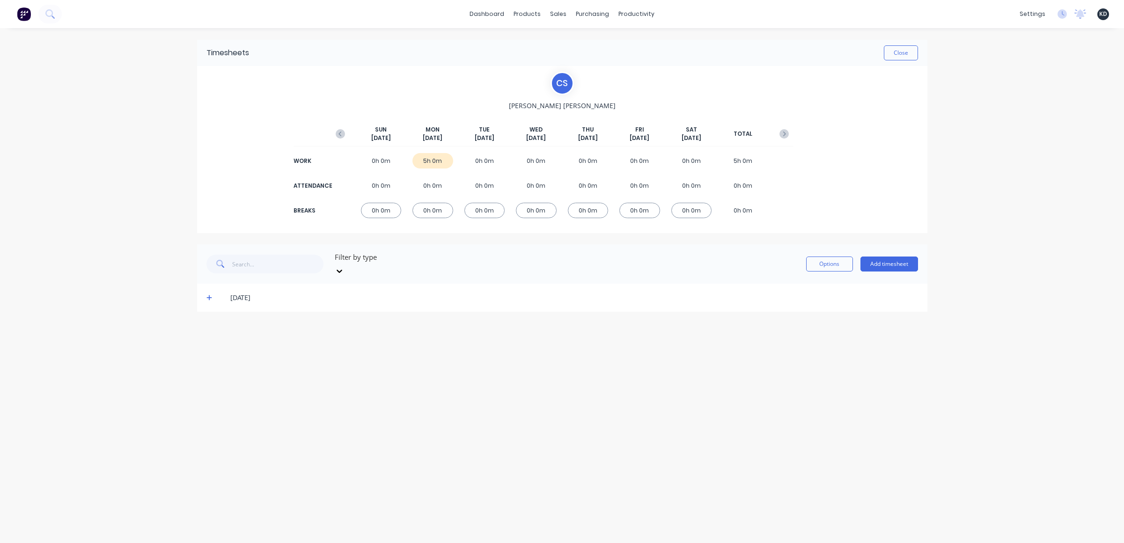
click at [206, 284] on div "29/09/25" at bounding box center [562, 298] width 730 height 28
click at [206, 295] on icon at bounding box center [209, 298] width 6 height 7
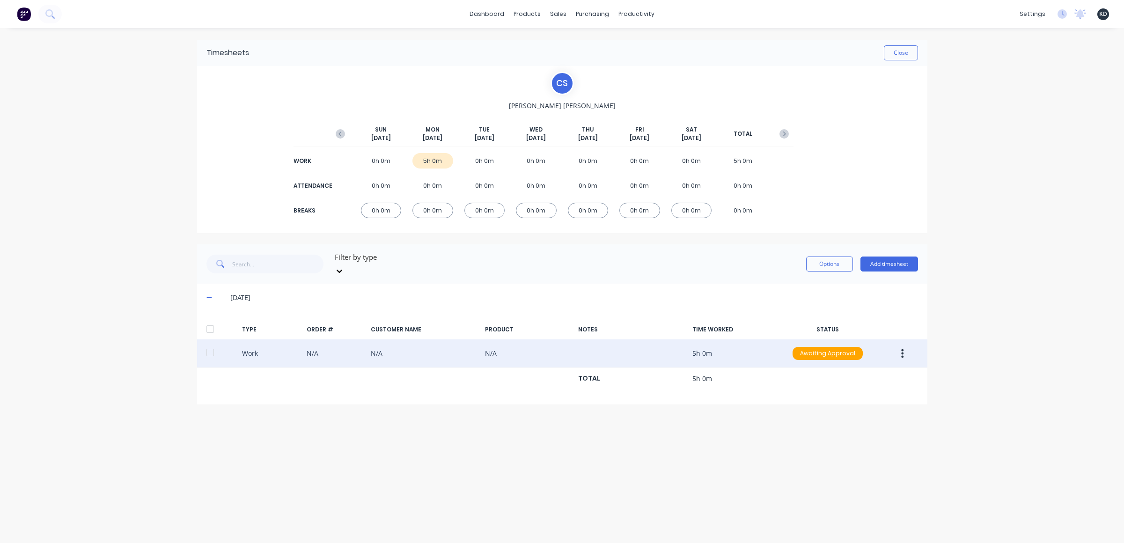
click at [896, 345] on button "button" at bounding box center [903, 353] width 22 height 17
click at [865, 315] on div "Edit" at bounding box center [869, 318] width 72 height 14
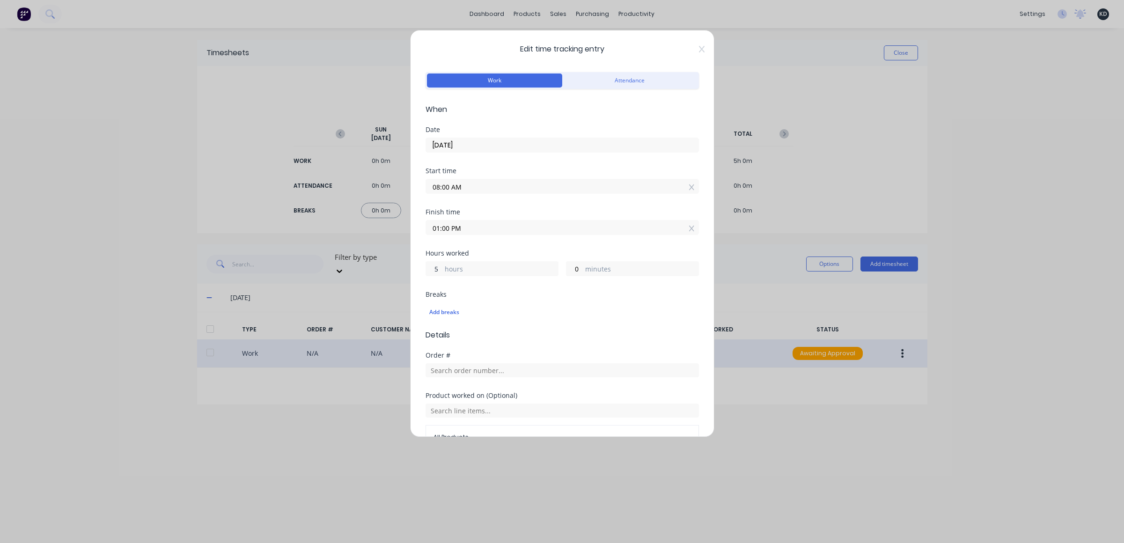
drag, startPoint x: 439, startPoint y: 266, endPoint x: 429, endPoint y: 267, distance: 9.9
click at [426, 265] on div "5 hours" at bounding box center [492, 268] width 133 height 15
click at [442, 221] on input "01:00 PM" at bounding box center [562, 228] width 273 height 14
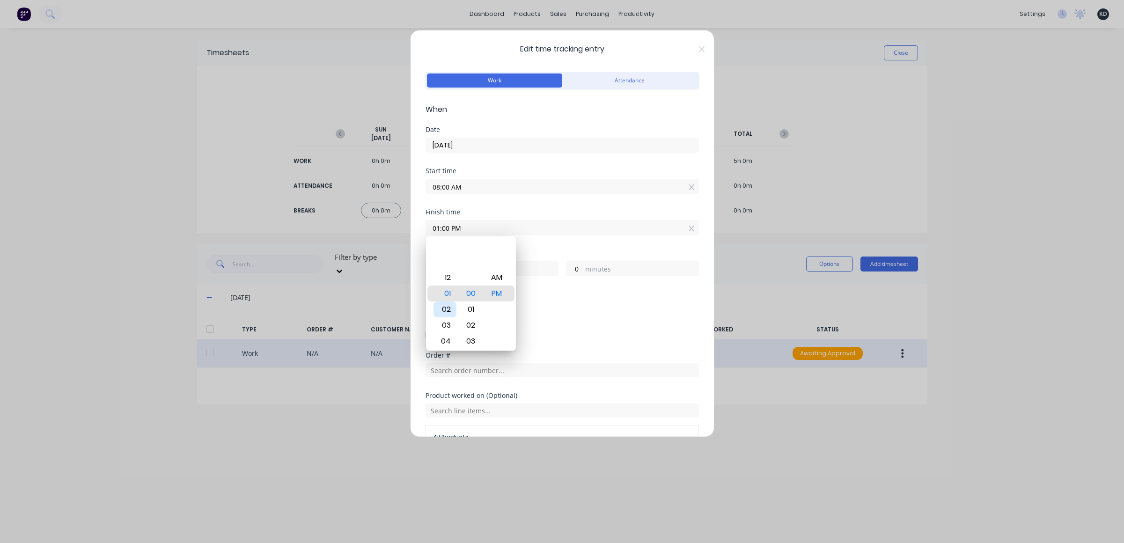
click at [447, 310] on div "02" at bounding box center [445, 310] width 23 height 16
type input "02:00 PM"
type input "6"
click at [590, 306] on div "Add breaks" at bounding box center [562, 312] width 266 height 12
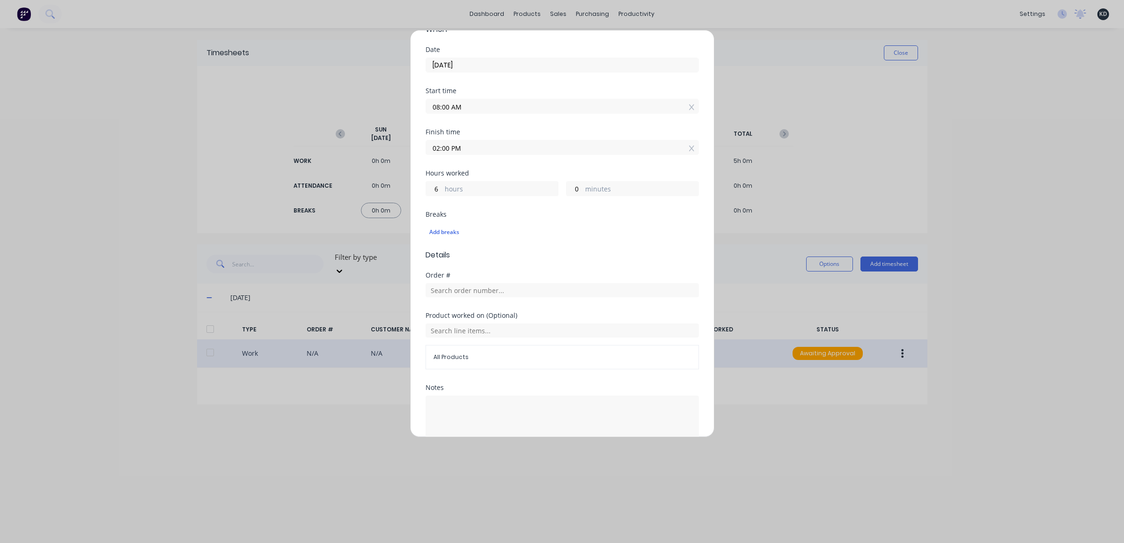
scroll to position [132, 0]
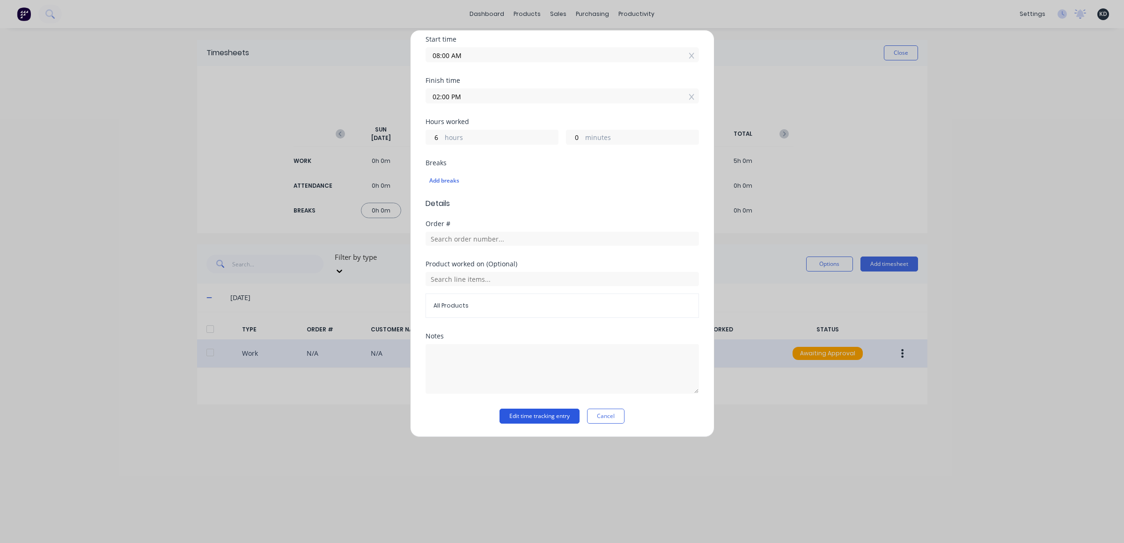
click at [552, 421] on button "Edit time tracking entry" at bounding box center [540, 416] width 80 height 15
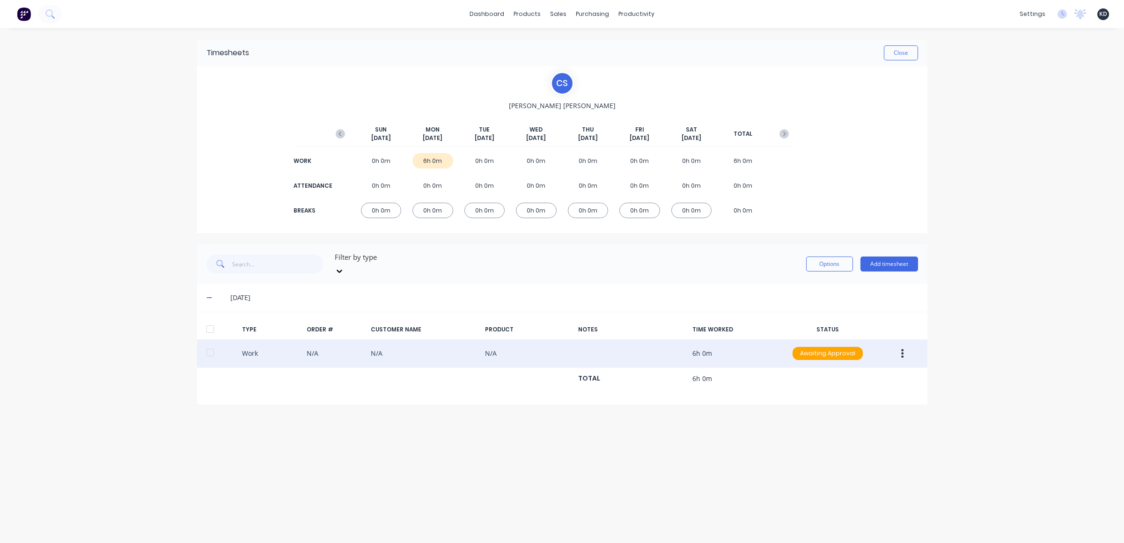
click at [927, 412] on div "Timesheets Close C S Christine Sanford SUN Sep 28th MON Sep 29th TUE Sep 30th W…" at bounding box center [562, 276] width 749 height 496
click at [973, 317] on div "dashboard products sales purchasing productivity dashboard products Product Cat…" at bounding box center [562, 271] width 1124 height 543
click at [642, 453] on div "Timesheets Close C S Christine Sanford SUN Sep 28th MON Sep 29th TUE Sep 30th W…" at bounding box center [562, 276] width 749 height 496
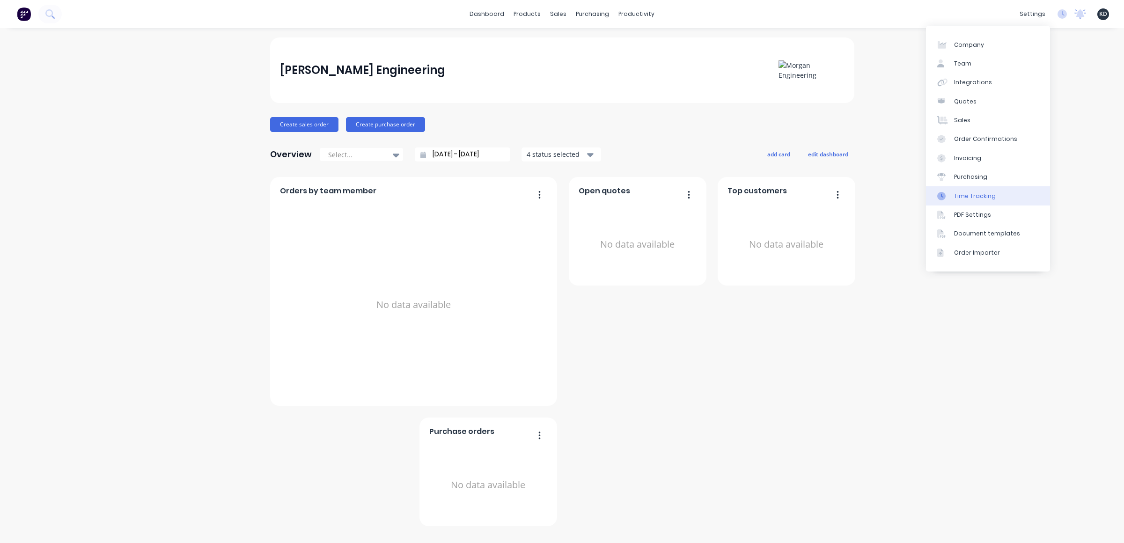
click at [993, 196] on link "Time Tracking" at bounding box center [988, 195] width 124 height 19
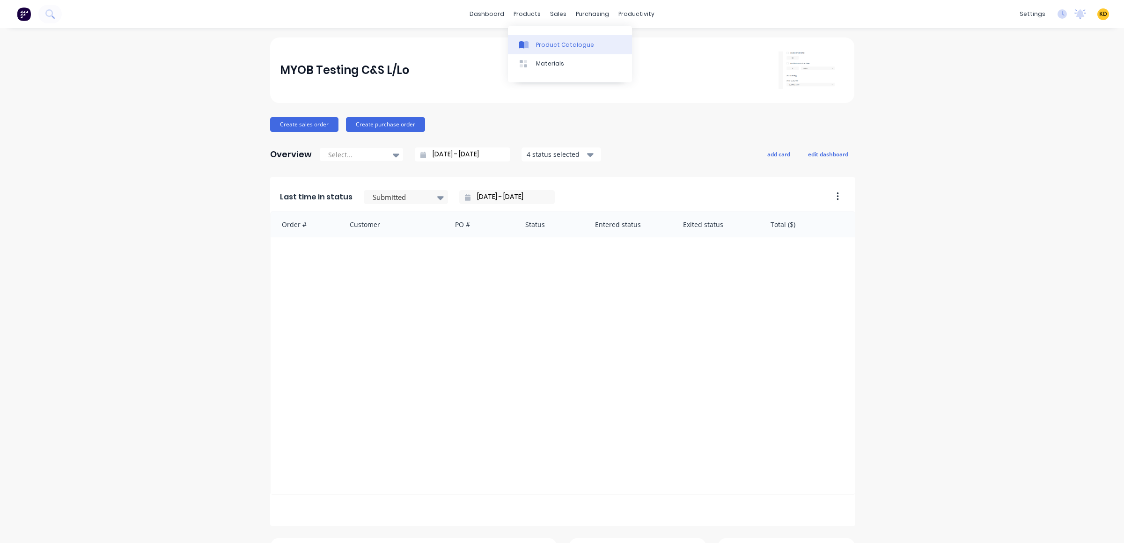
click at [544, 43] on div "Product Catalogue" at bounding box center [565, 45] width 58 height 8
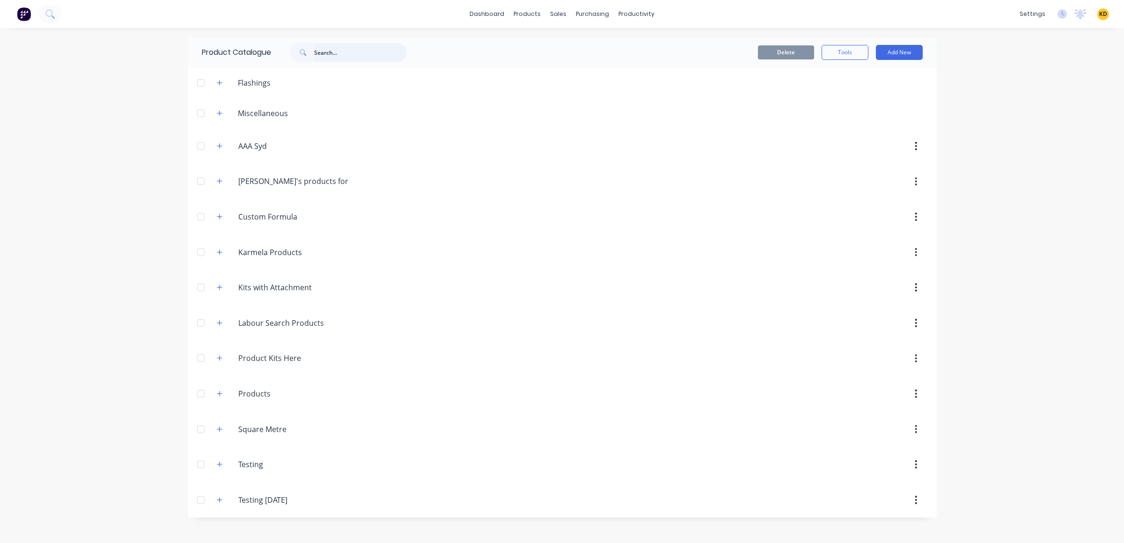
click at [332, 56] on input "text" at bounding box center [360, 52] width 93 height 19
drag, startPoint x: 348, startPoint y: 54, endPoint x: 448, endPoint y: 53, distance: 99.7
click at [448, 53] on header "Product Catalogue custom kits with costing Delete Tools Add New" at bounding box center [562, 52] width 749 height 30
type input "custom kits"
click at [220, 499] on icon "button" at bounding box center [219, 499] width 5 height 5
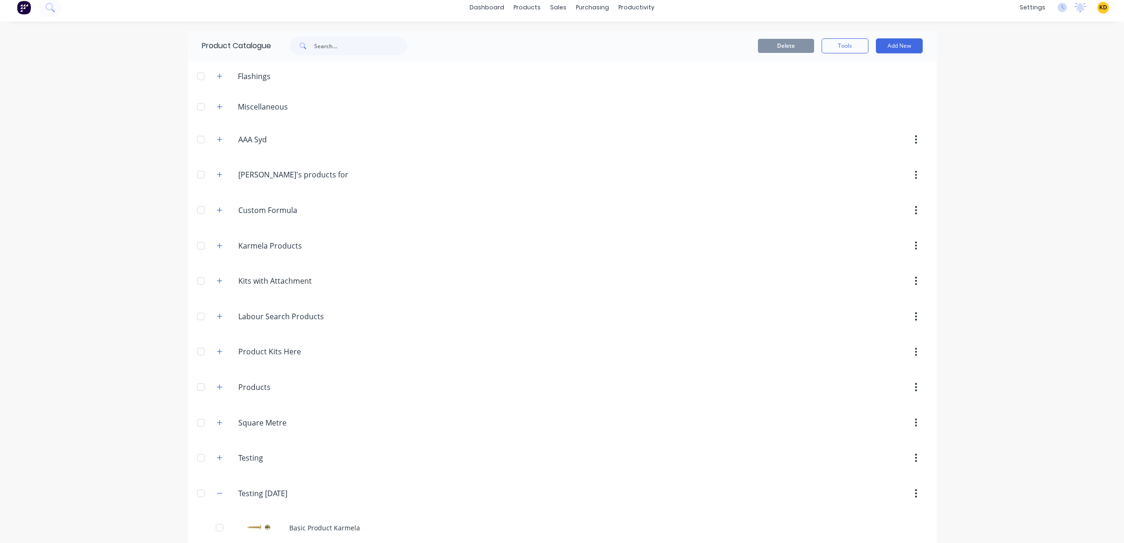
scroll to position [288, 0]
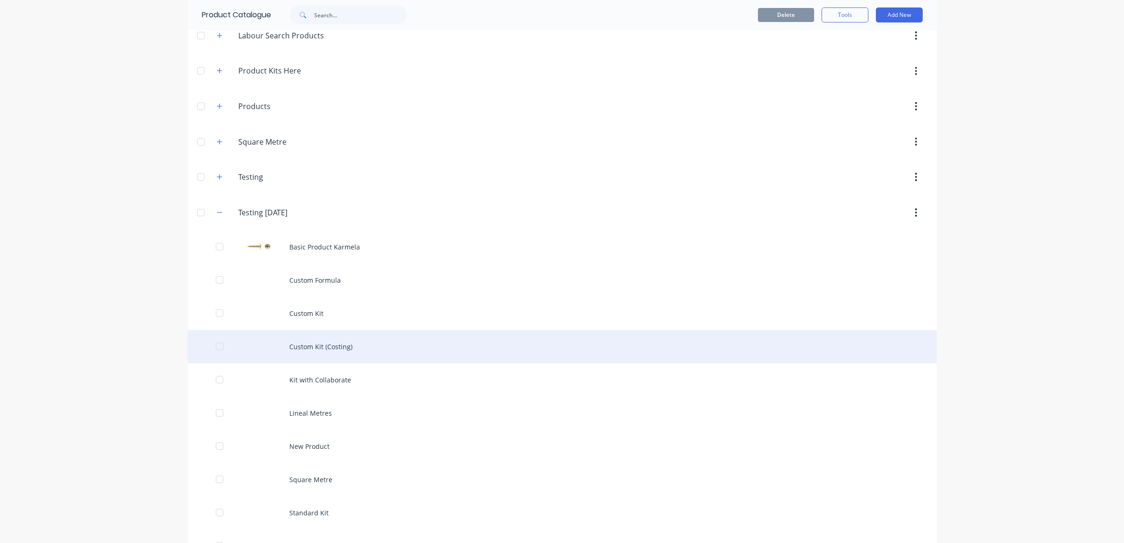
click at [363, 348] on div "Custom Kit (Costing)" at bounding box center [562, 346] width 749 height 33
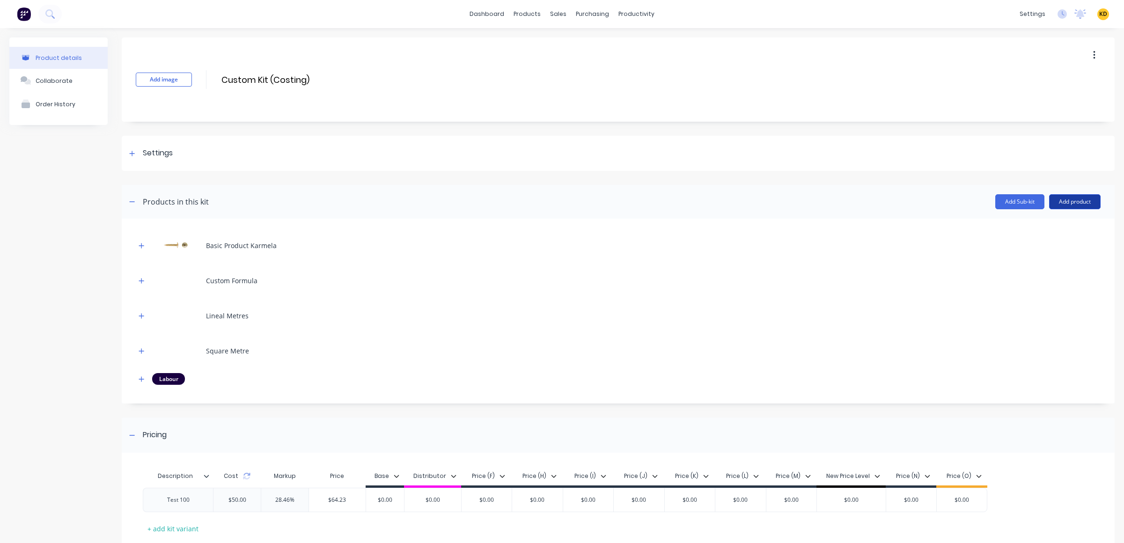
click at [1062, 203] on button "Add product" at bounding box center [1075, 201] width 52 height 15
click at [1052, 278] on div "Notes (External)" at bounding box center [1056, 282] width 72 height 14
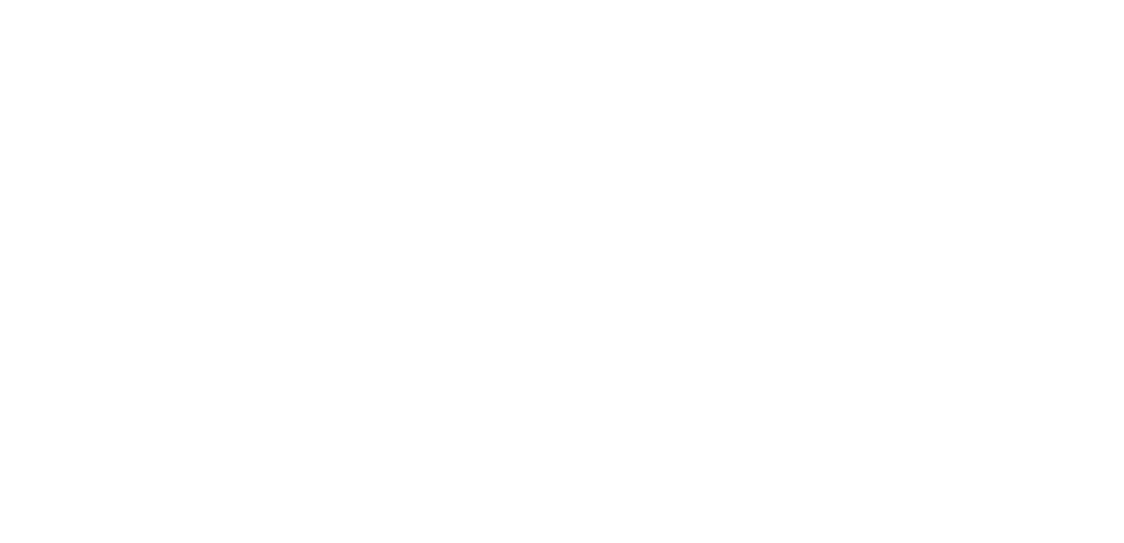
click at [193, 0] on html at bounding box center [562, 0] width 1124 height 0
click at [459, 0] on html at bounding box center [562, 0] width 1124 height 0
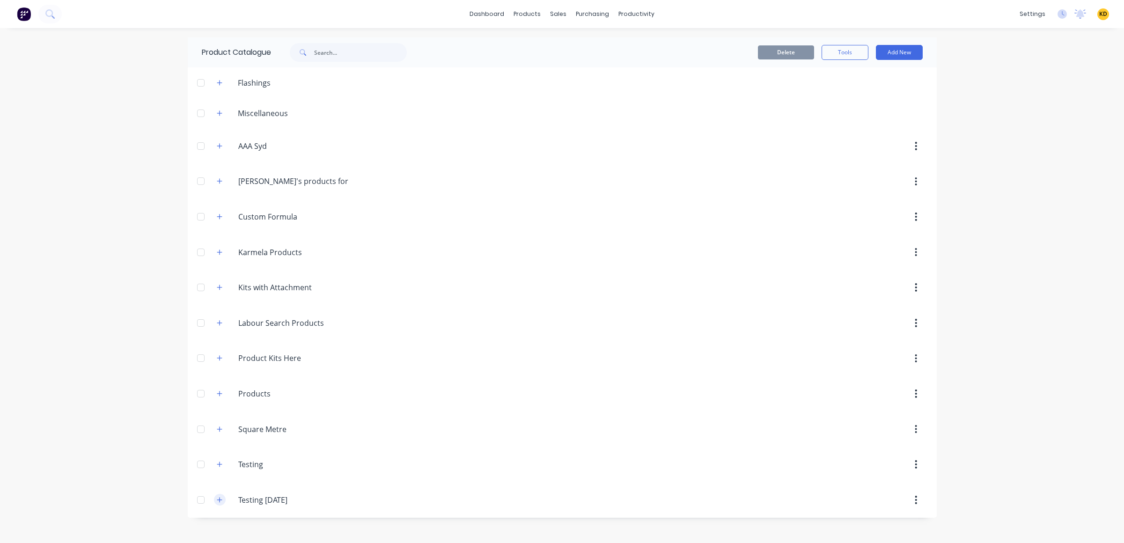
click at [219, 500] on icon "button" at bounding box center [219, 499] width 5 height 5
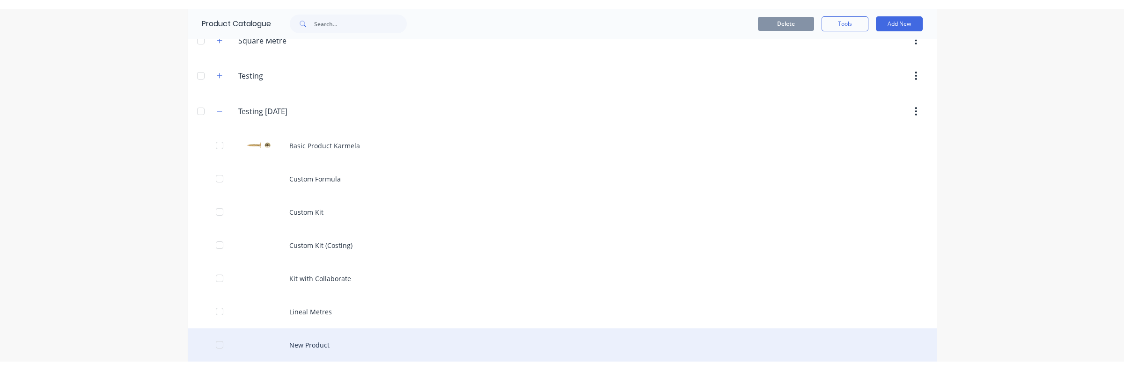
scroll to position [507, 0]
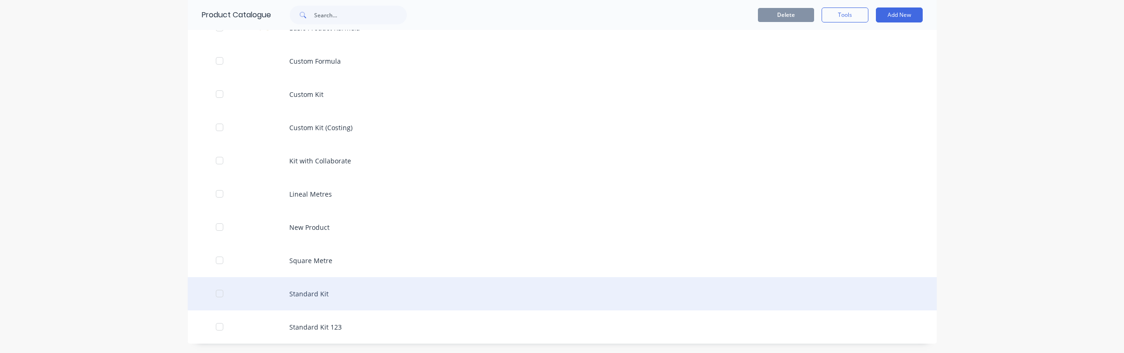
click at [324, 295] on div "Standard Kit" at bounding box center [562, 293] width 749 height 33
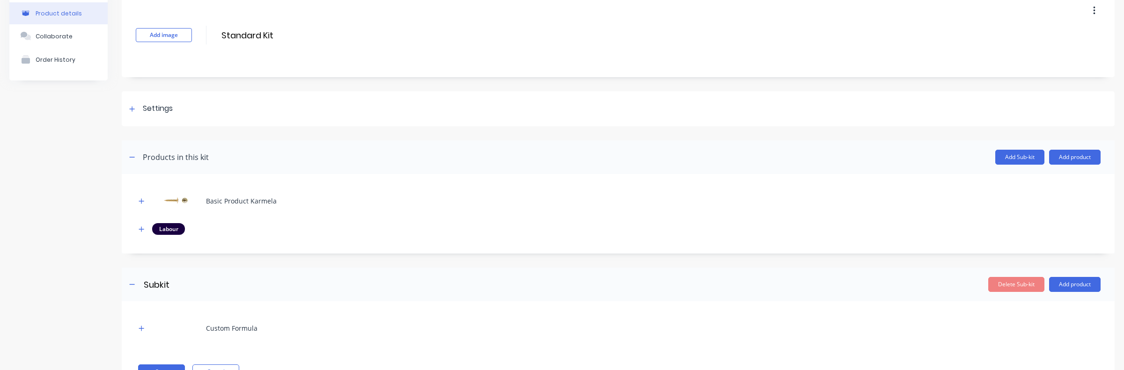
scroll to position [87, 0]
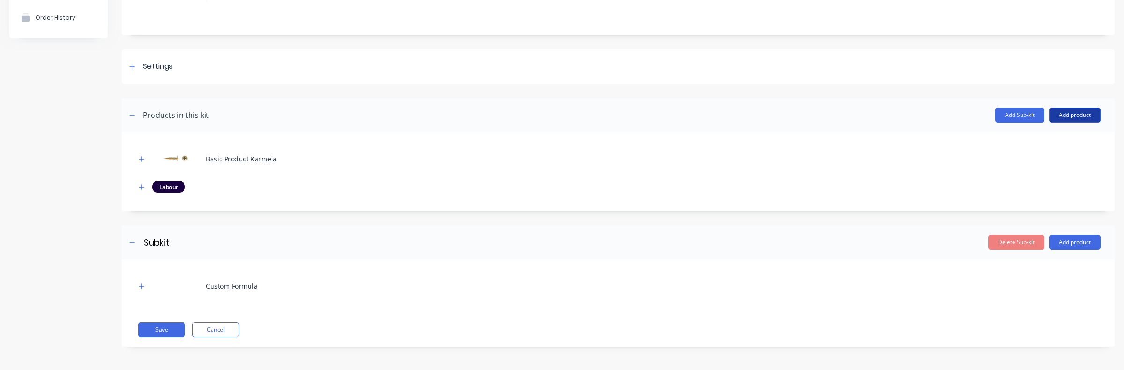
click at [1080, 120] on button "Add product" at bounding box center [1075, 115] width 52 height 15
click at [1042, 177] on div "Notes (Internal)" at bounding box center [1056, 177] width 72 height 14
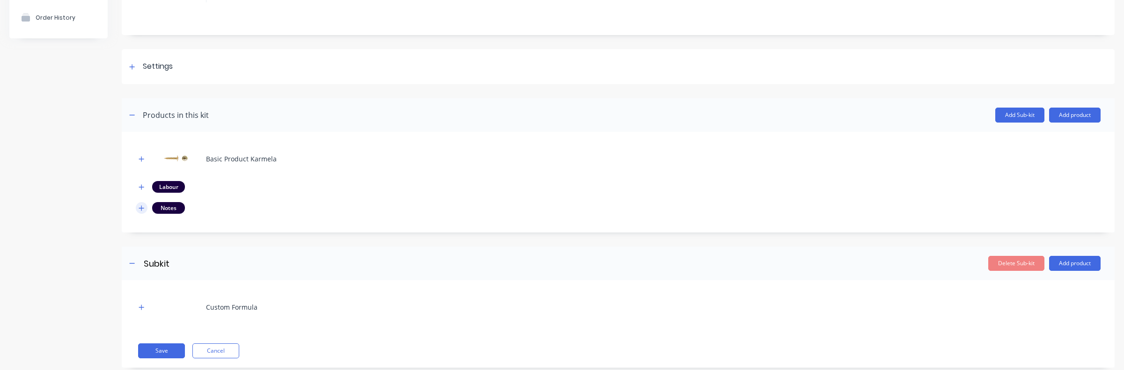
click at [141, 209] on icon "button" at bounding box center [142, 208] width 6 height 7
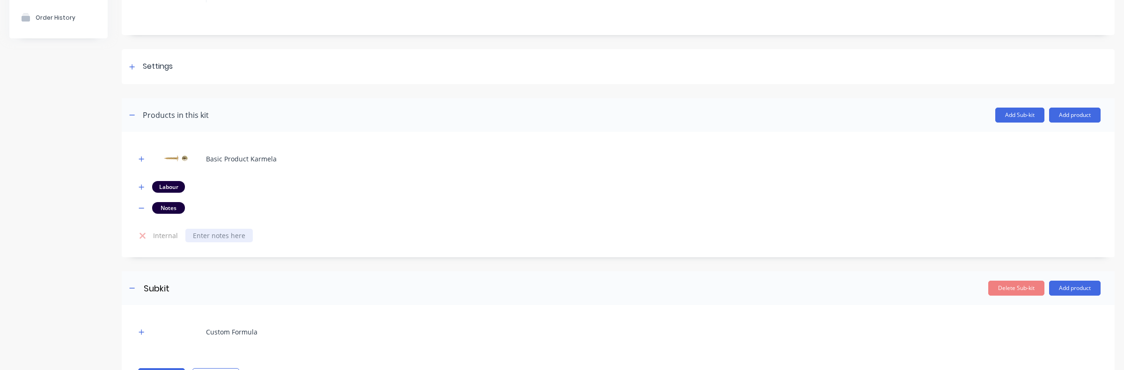
click at [236, 238] on div at bounding box center [218, 236] width 67 height 14
click at [109, 254] on div "Product details Collaborate Order History Add image Standard Kit Standard Kit E…" at bounding box center [562, 179] width 1106 height 456
click at [1082, 108] on button "Add product" at bounding box center [1075, 115] width 52 height 15
click at [1056, 192] on div "Notes (External)" at bounding box center [1056, 196] width 72 height 14
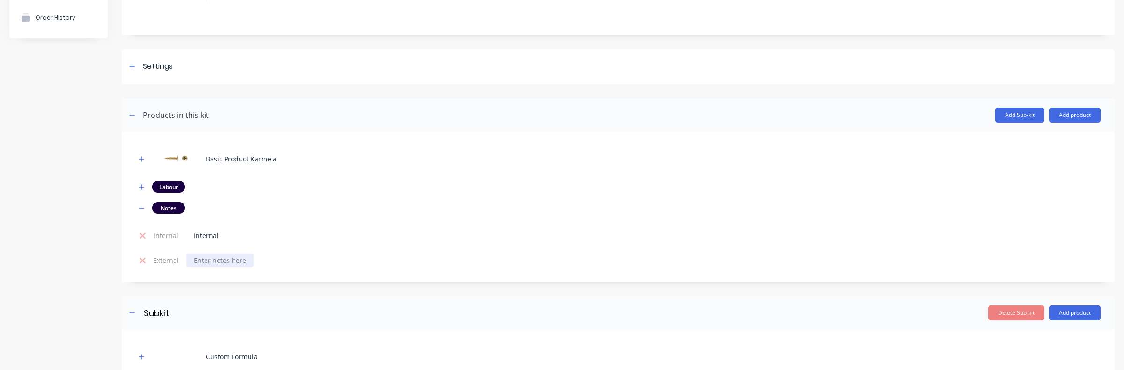
click at [232, 264] on div at bounding box center [219, 261] width 67 height 14
click at [93, 252] on div "Product details Collaborate Order History" at bounding box center [58, 191] width 98 height 481
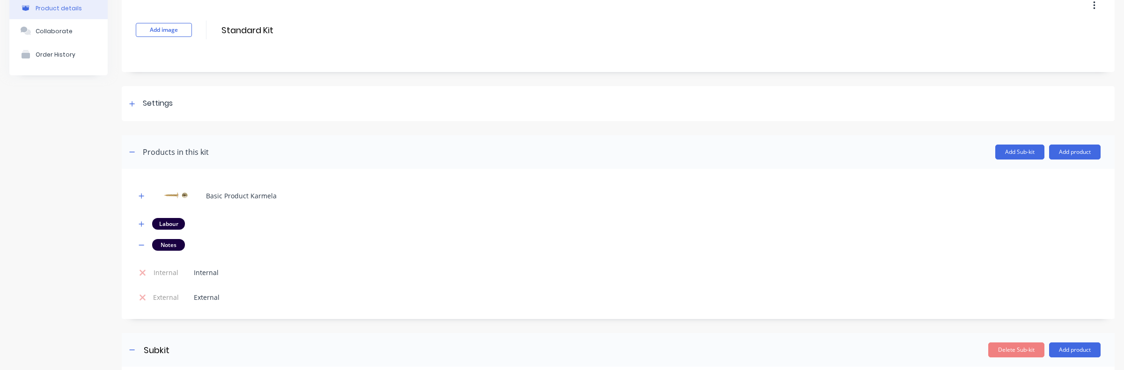
scroll to position [0, 0]
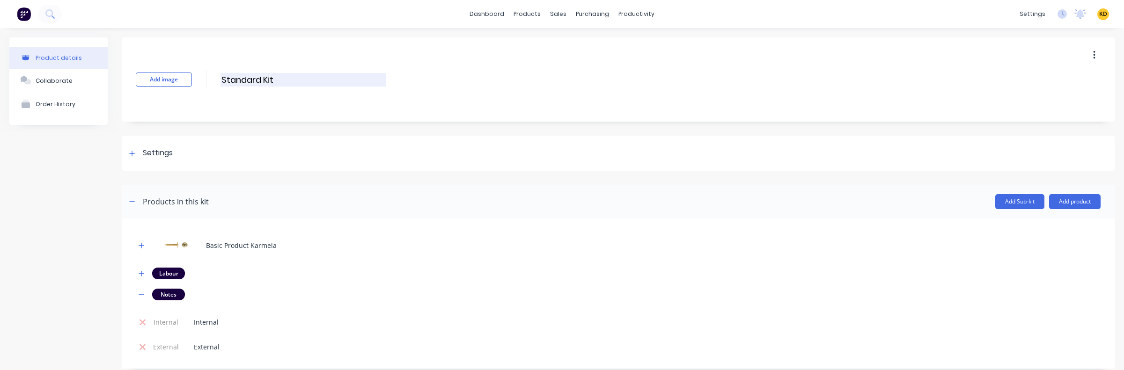
click at [282, 82] on input "Standard Kit" at bounding box center [304, 80] width 166 height 14
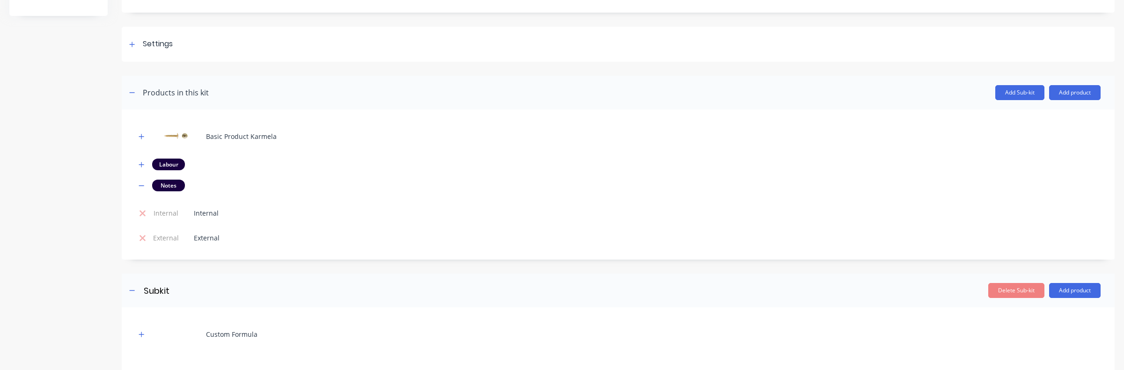
scroll to position [157, 0]
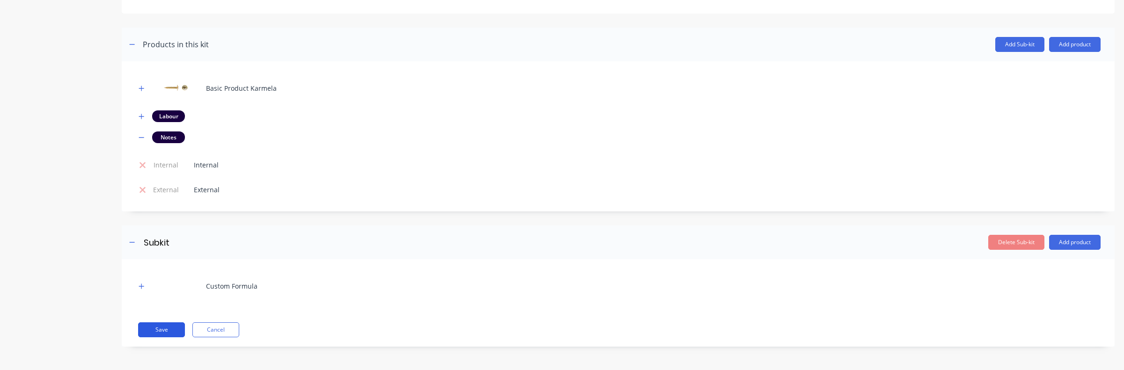
click at [176, 332] on button "Save" at bounding box center [161, 330] width 47 height 15
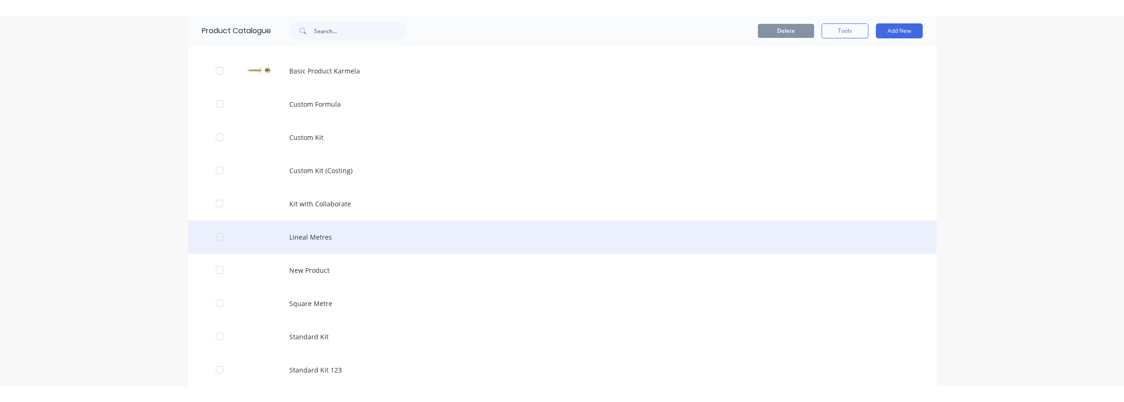
scroll to position [489, 0]
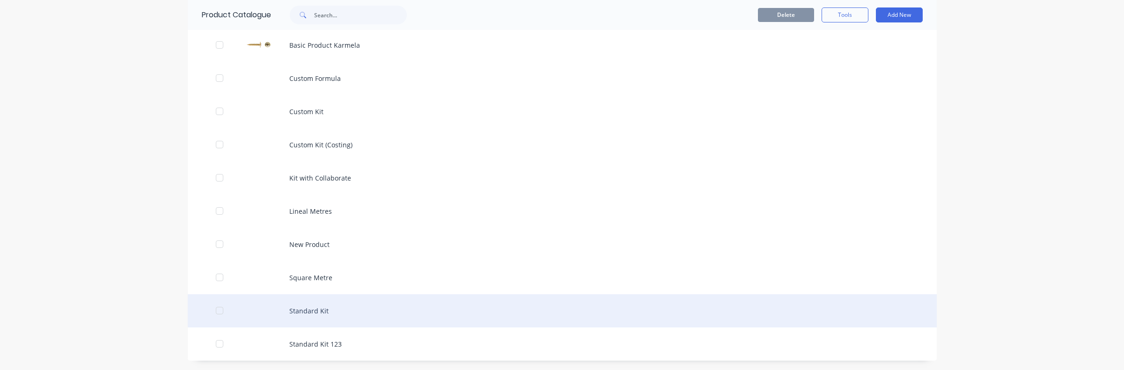
click at [351, 302] on div "Standard Kit" at bounding box center [562, 311] width 749 height 33
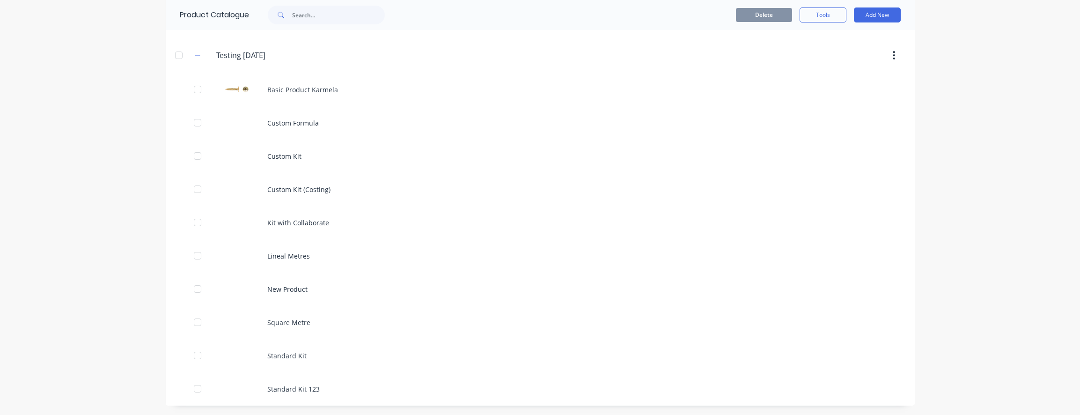
scroll to position [445, 0]
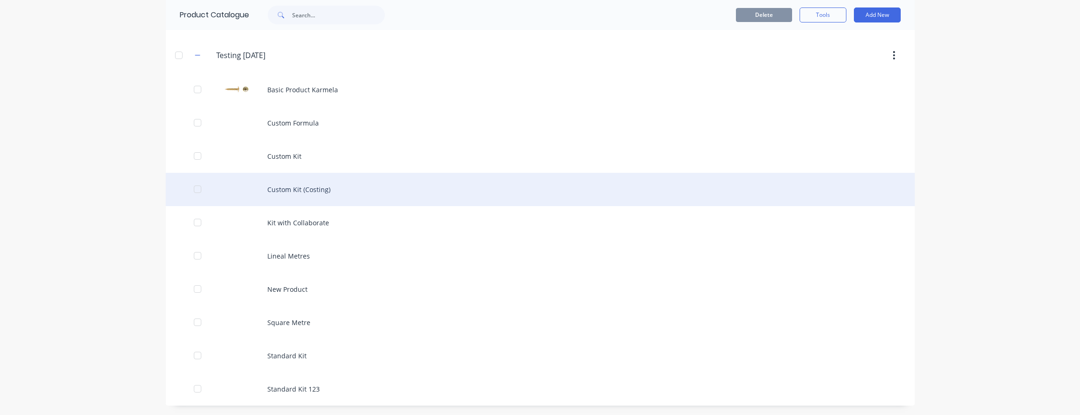
click at [324, 187] on div "Custom Kit (Costing)" at bounding box center [540, 189] width 749 height 33
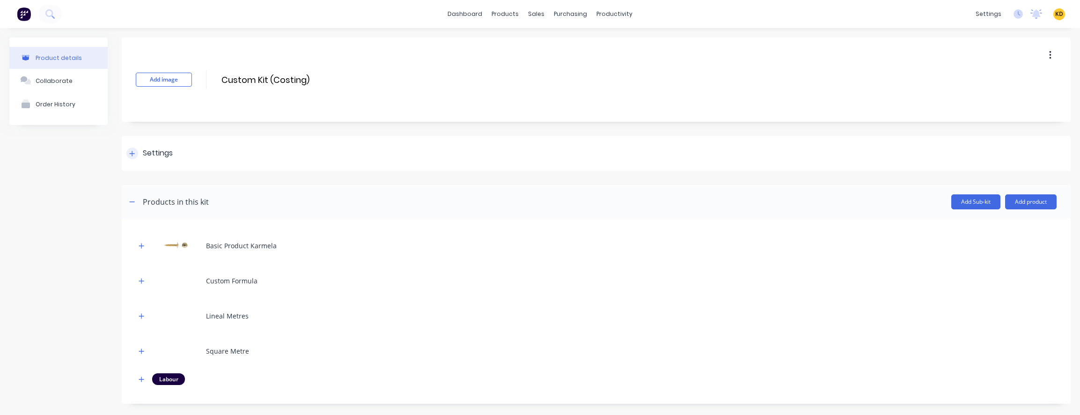
click at [143, 162] on div "Settings" at bounding box center [596, 153] width 949 height 35
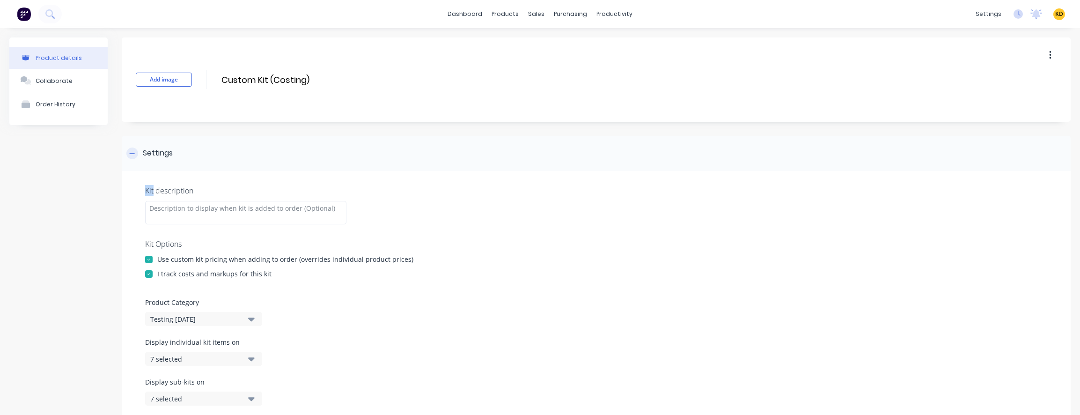
click at [143, 162] on div "Settings" at bounding box center [596, 153] width 949 height 35
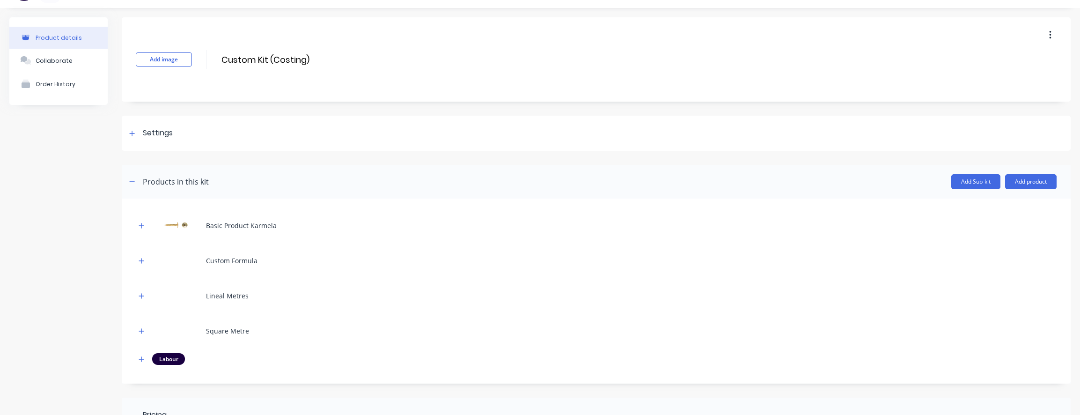
scroll to position [19, 0]
click at [170, 145] on div "Settings" at bounding box center [596, 134] width 949 height 35
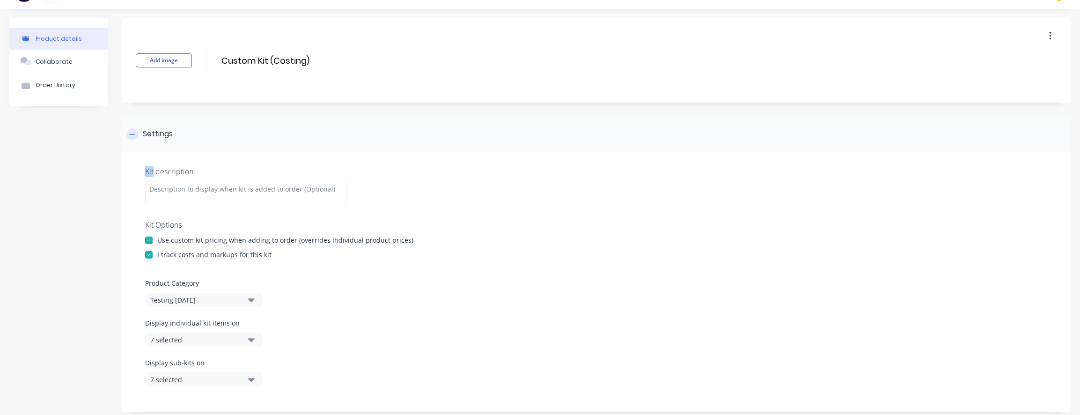
click at [170, 139] on div "Settings" at bounding box center [158, 134] width 30 height 12
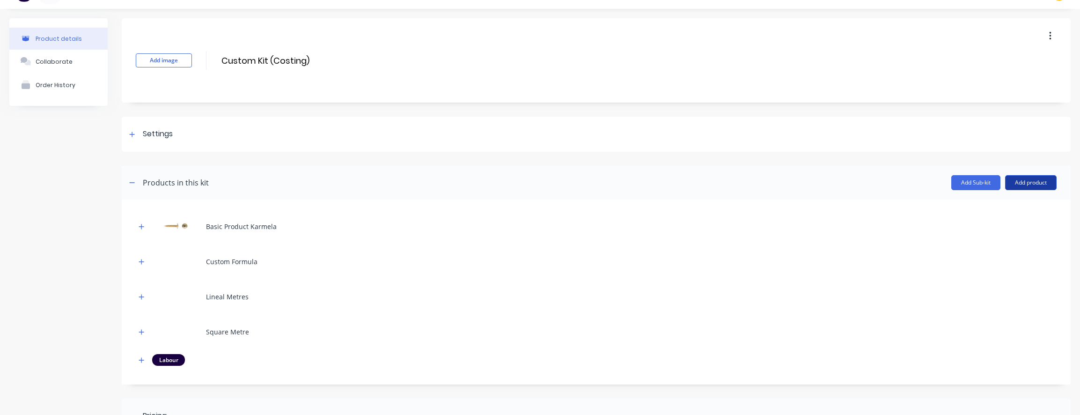
click at [1019, 184] on button "Add product" at bounding box center [1031, 182] width 52 height 15
click at [1006, 258] on div "Notes (External)" at bounding box center [1012, 263] width 72 height 14
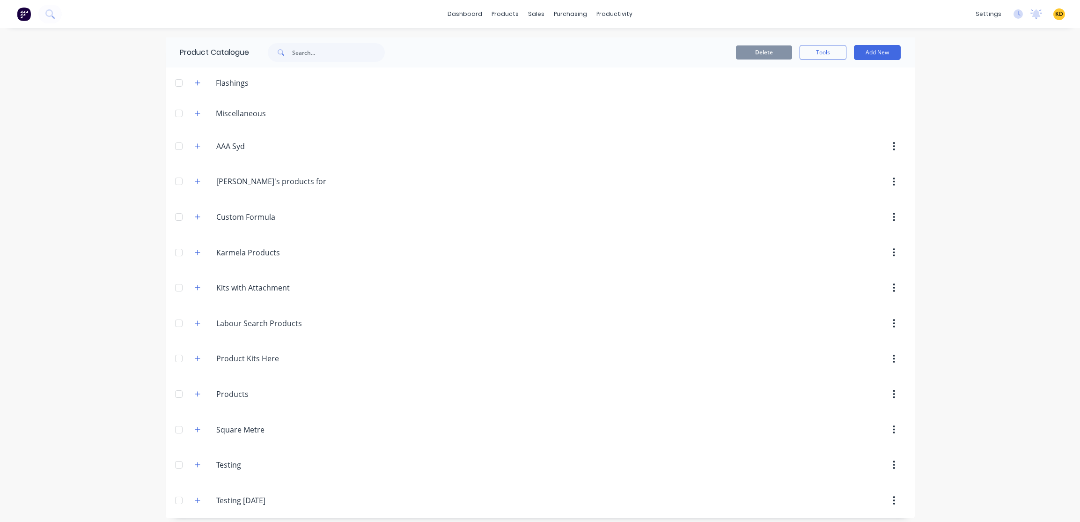
click at [1013, 352] on div "dashboard products sales purchasing productivity dashboard products Product Cat…" at bounding box center [540, 261] width 1080 height 522
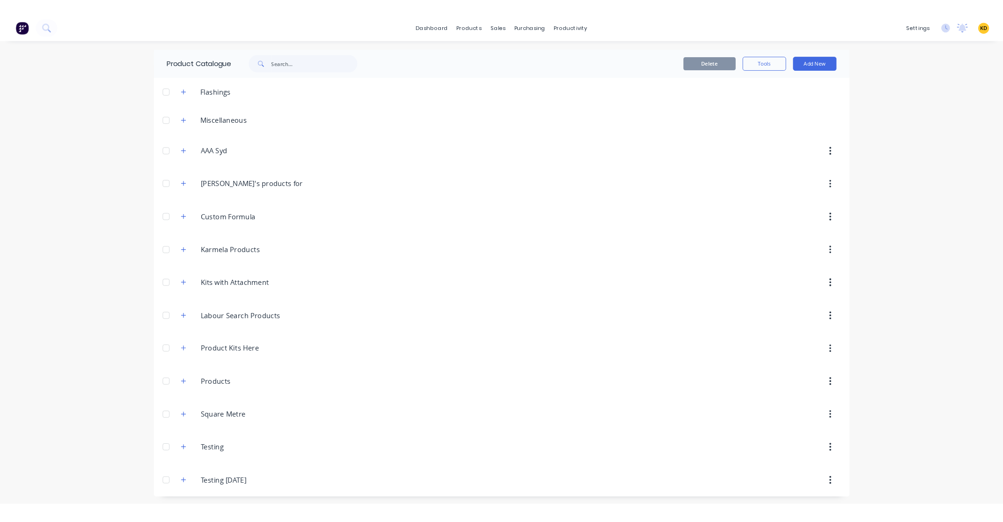
scroll to position [6, 0]
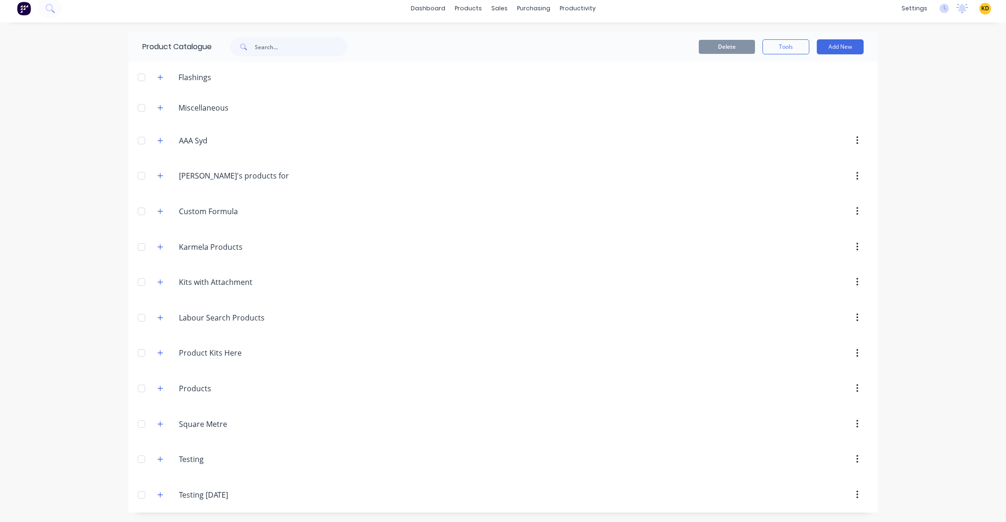
click at [76, 329] on div "dashboard products sales purchasing productivity dashboard products Product Cat…" at bounding box center [503, 261] width 1006 height 522
click at [80, 317] on div "dashboard products sales purchasing productivity dashboard products Product Cat…" at bounding box center [501, 261] width 1003 height 522
click at [159, 414] on button "button" at bounding box center [160, 494] width 12 height 12
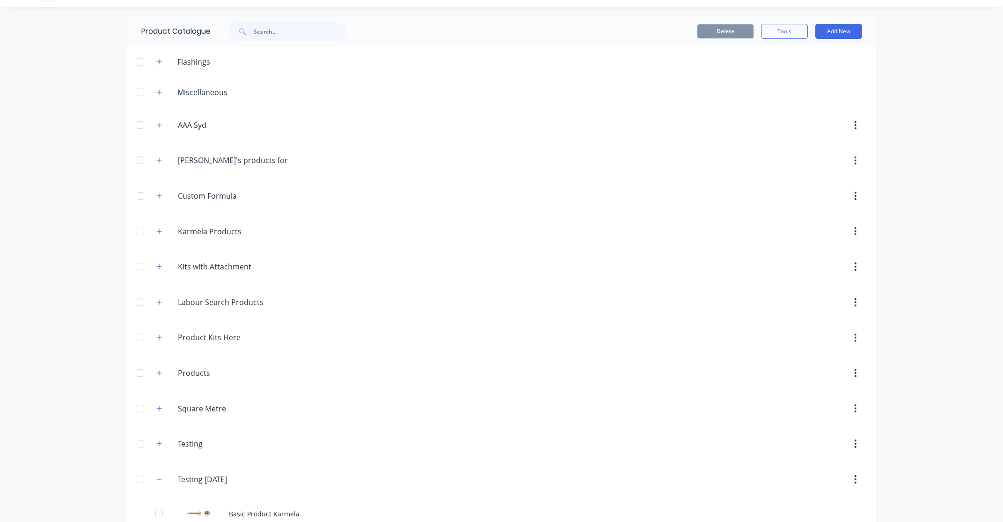
scroll to position [197, 0]
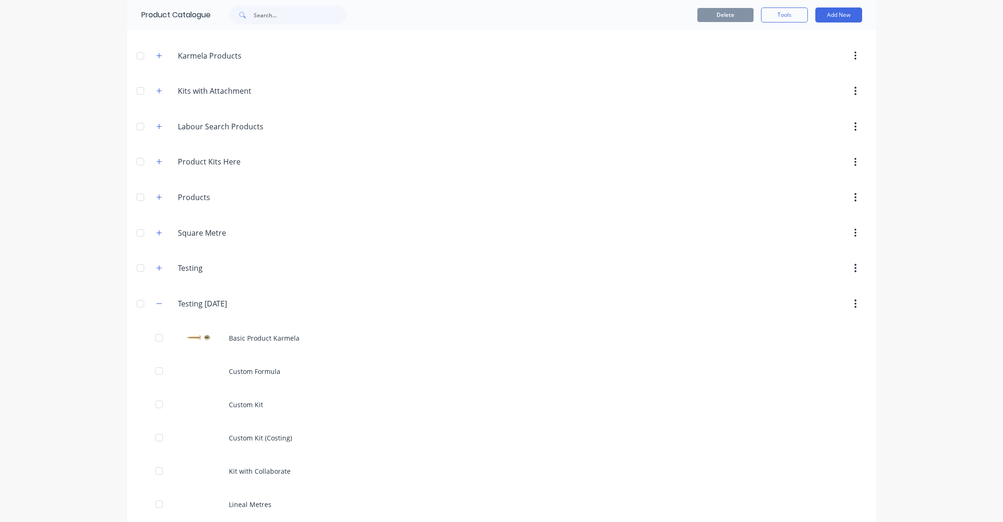
click at [948, 281] on div "dashboard products sales purchasing productivity dashboard products Product Cat…" at bounding box center [501, 261] width 1003 height 522
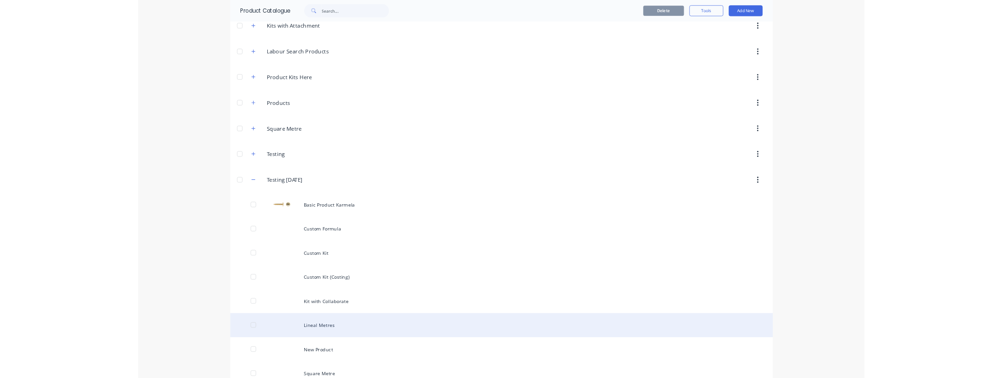
scroll to position [338, 0]
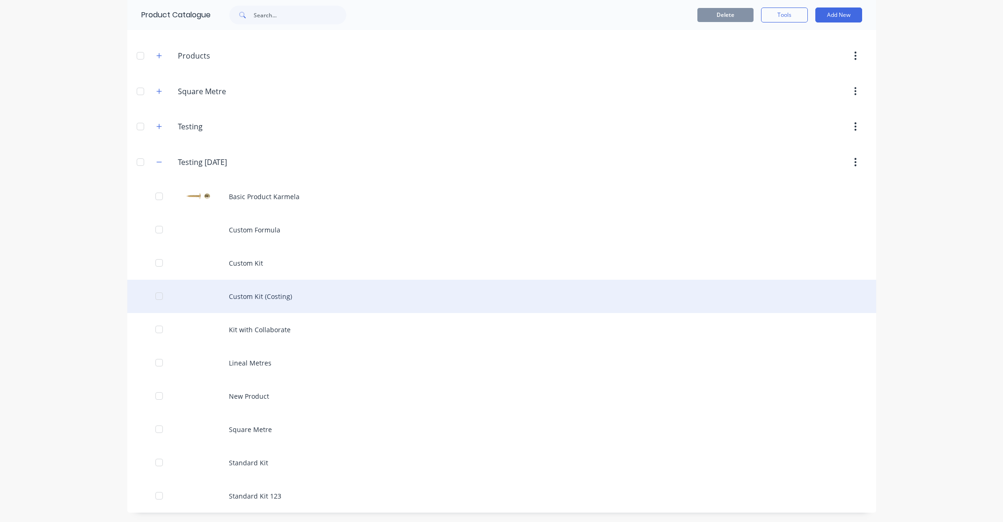
click at [269, 300] on div "Custom Kit (Costing)" at bounding box center [501, 296] width 749 height 33
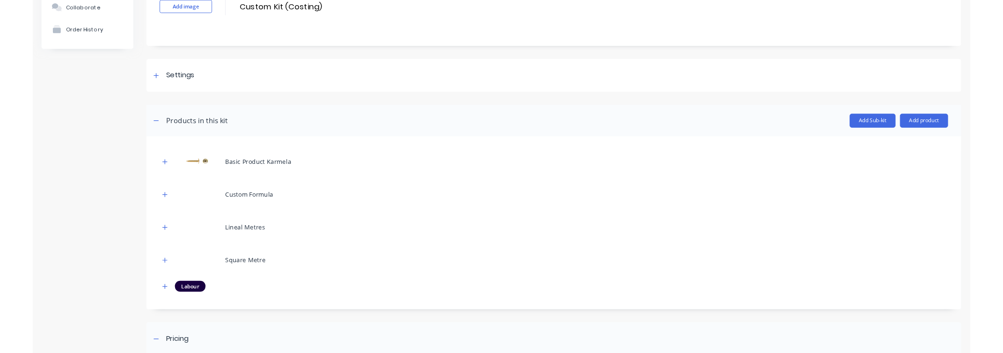
scroll to position [169, 0]
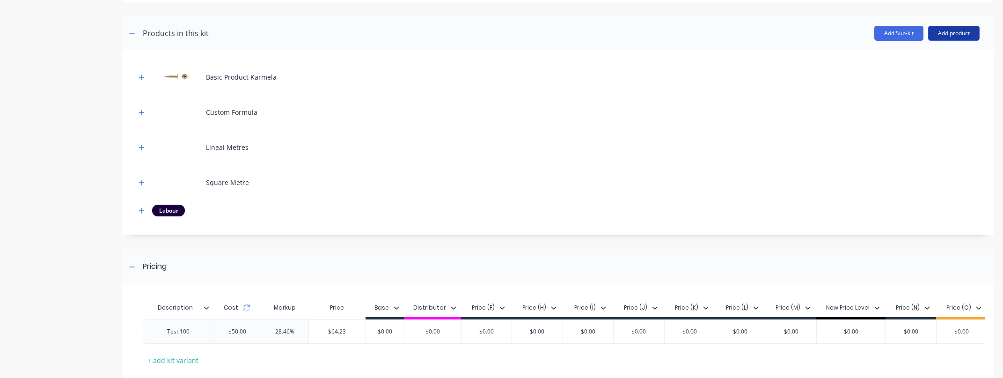
click at [952, 31] on button "Add product" at bounding box center [955, 33] width 52 height 15
click at [933, 96] on div "Notes (Internal)" at bounding box center [935, 95] width 72 height 14
